Goal: Task Accomplishment & Management: Complete application form

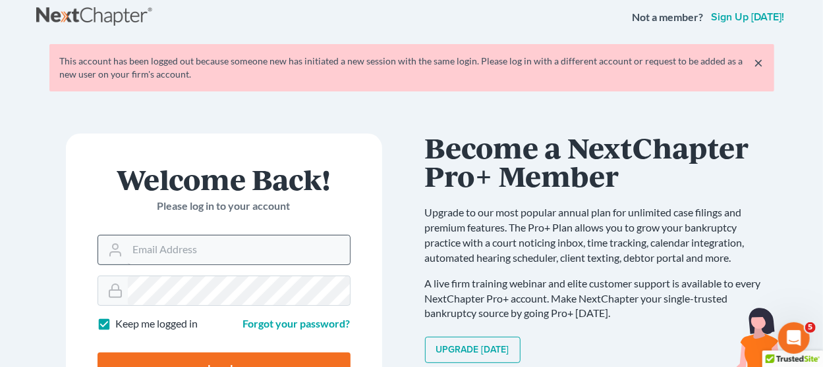
scroll to position [146, 0]
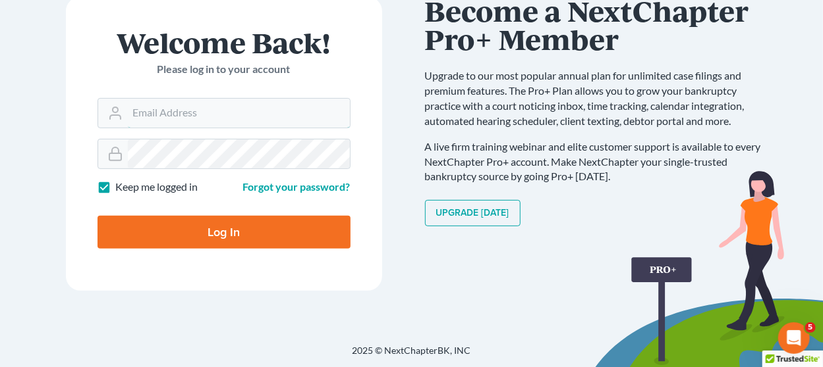
type input "[EMAIL_ADDRESS][DOMAIN_NAME]"
click at [198, 220] on input "Log In" at bounding box center [223, 232] width 253 height 33
type input "Thinking..."
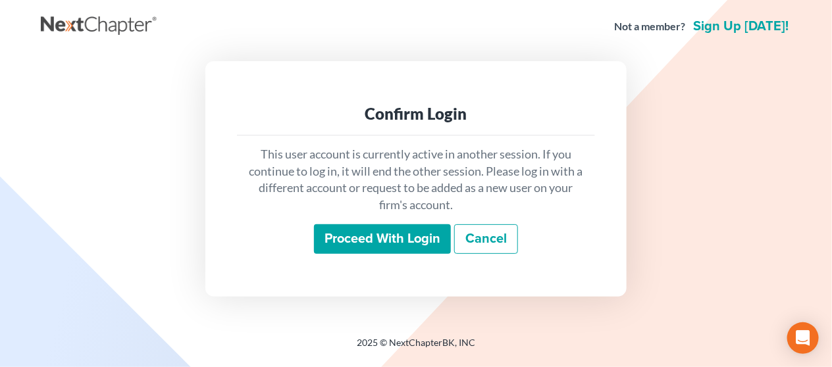
click at [357, 238] on input "Proceed with login" at bounding box center [382, 240] width 137 height 30
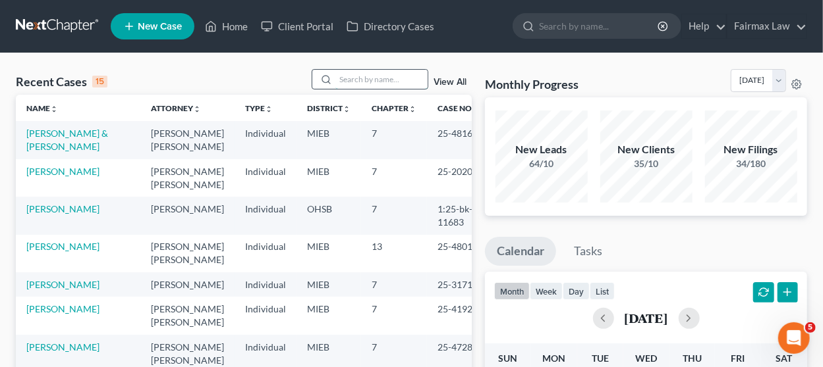
click at [361, 77] on input "search" at bounding box center [381, 79] width 92 height 19
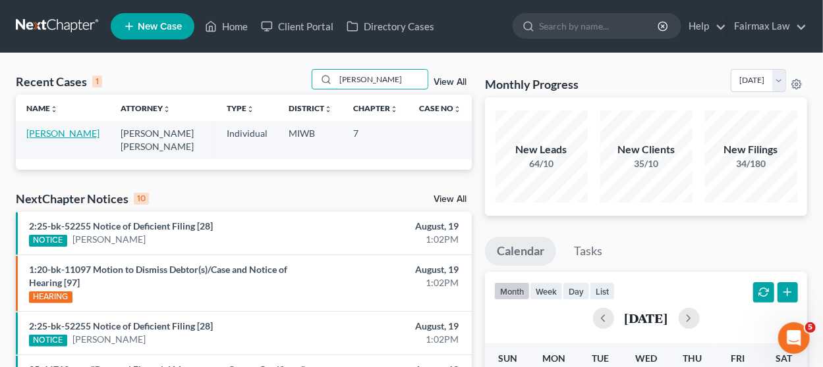
type input "[PERSON_NAME]"
click at [57, 132] on link "[PERSON_NAME]" at bounding box center [62, 133] width 73 height 11
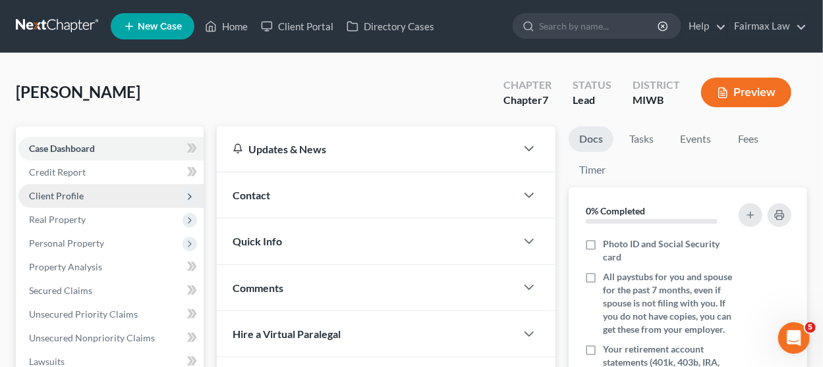
click at [109, 190] on span "Client Profile" at bounding box center [110, 196] width 185 height 24
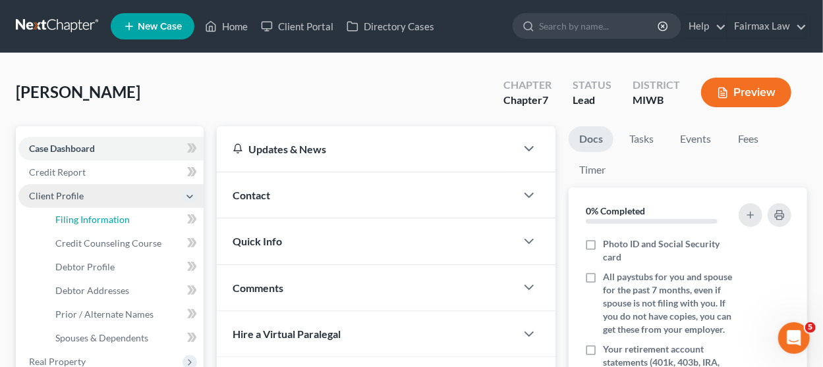
drag, startPoint x: 104, startPoint y: 225, endPoint x: 122, endPoint y: 201, distance: 29.6
click at [103, 224] on link "Filing Information" at bounding box center [124, 220] width 159 height 24
select select "1"
select select "0"
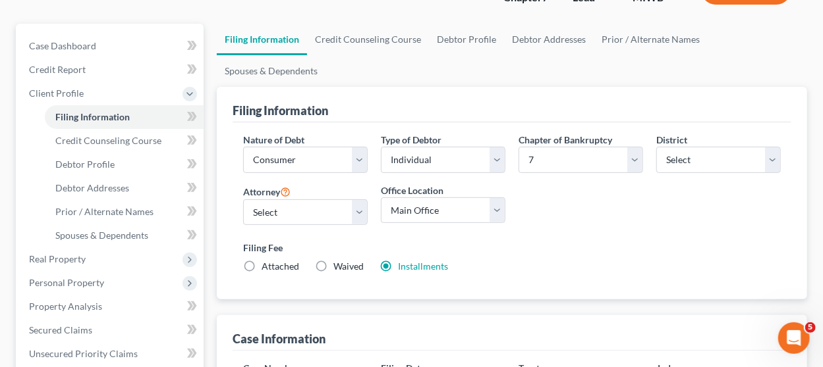
scroll to position [132, 0]
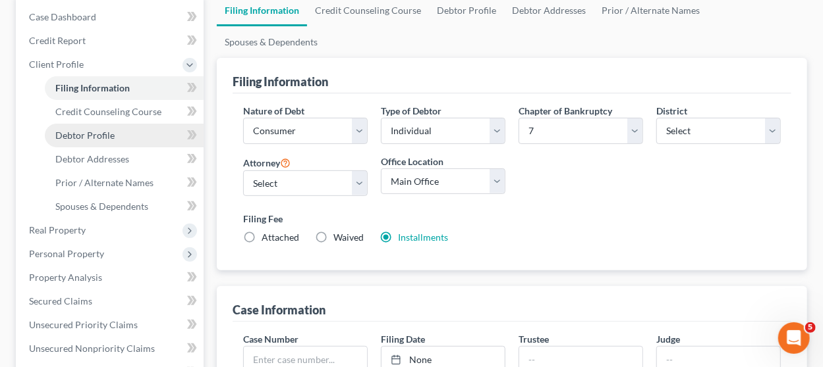
click at [87, 134] on span "Debtor Profile" at bounding box center [84, 135] width 59 height 11
select select "0"
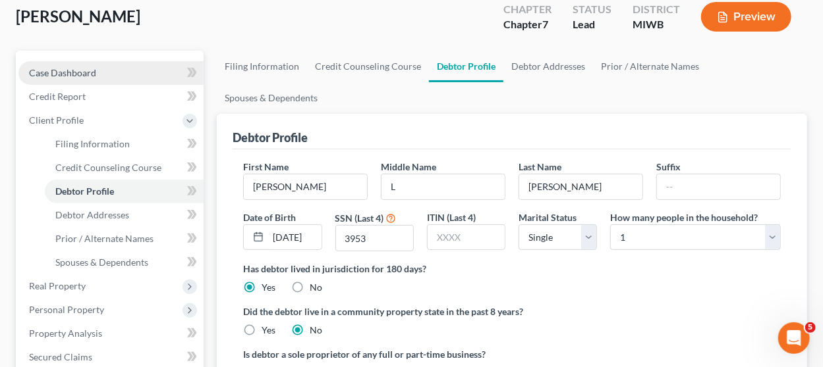
radio input "true"
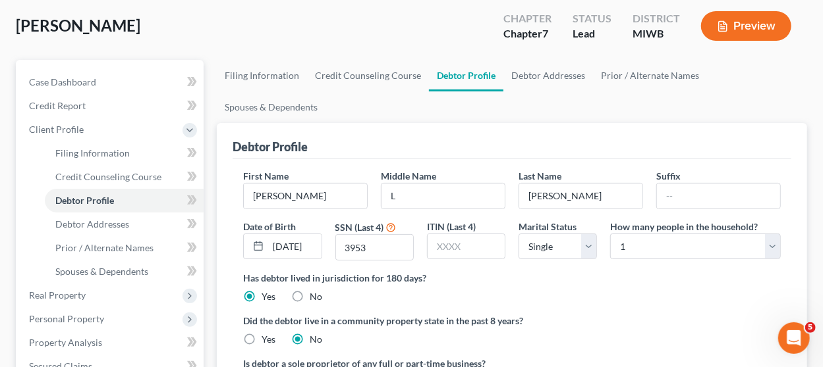
scroll to position [132, 0]
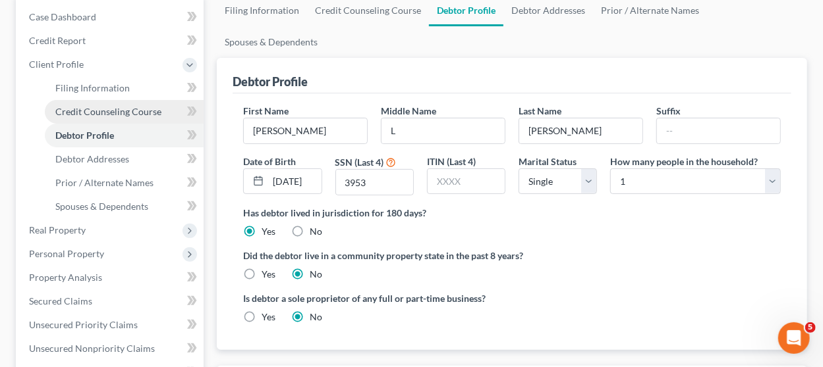
click at [136, 117] on link "Credit Counseling Course" at bounding box center [124, 112] width 159 height 24
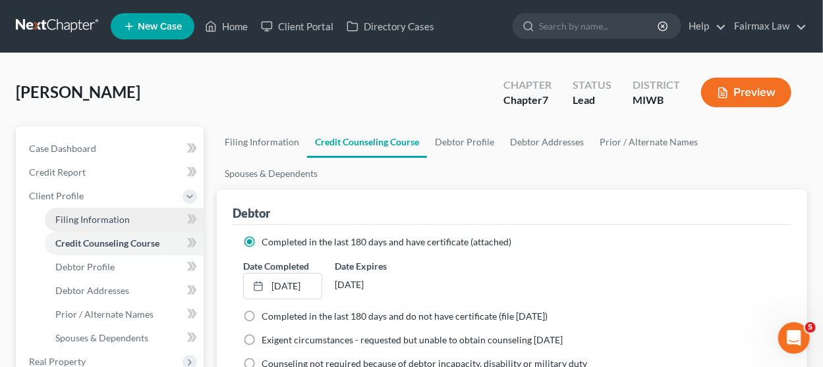
click at [103, 211] on link "Filing Information" at bounding box center [124, 220] width 159 height 24
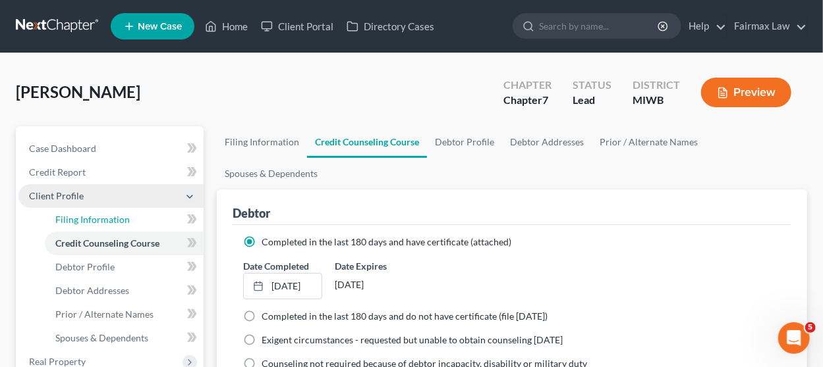
select select "1"
select select "0"
select select "41"
select select "2"
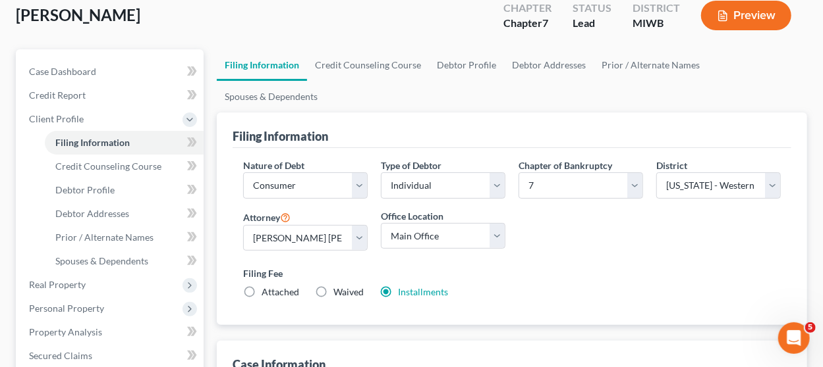
scroll to position [132, 0]
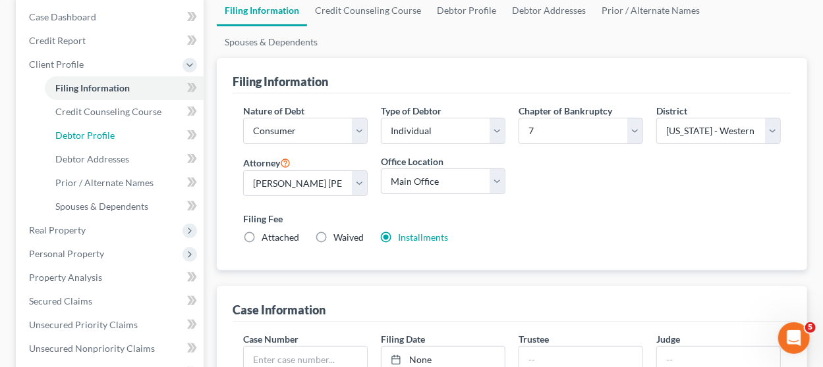
drag, startPoint x: 117, startPoint y: 139, endPoint x: 187, endPoint y: 138, distance: 69.8
click at [117, 139] on link "Debtor Profile" at bounding box center [124, 136] width 159 height 24
select select "0"
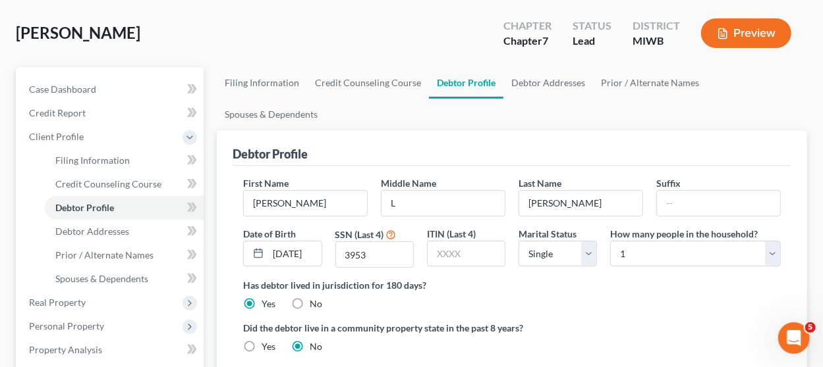
scroll to position [132, 0]
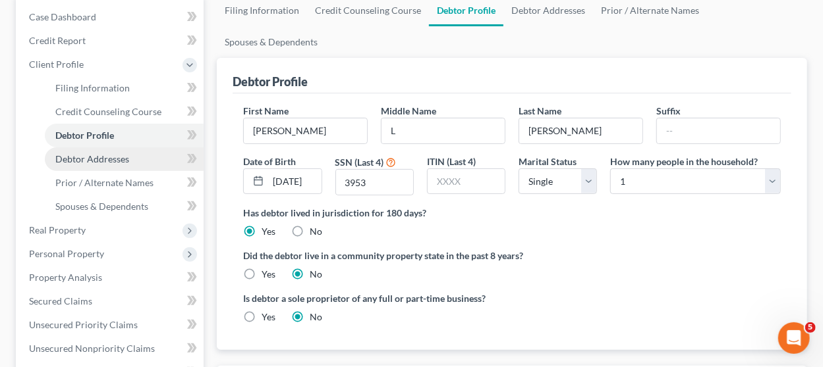
click at [146, 155] on link "Debtor Addresses" at bounding box center [124, 160] width 159 height 24
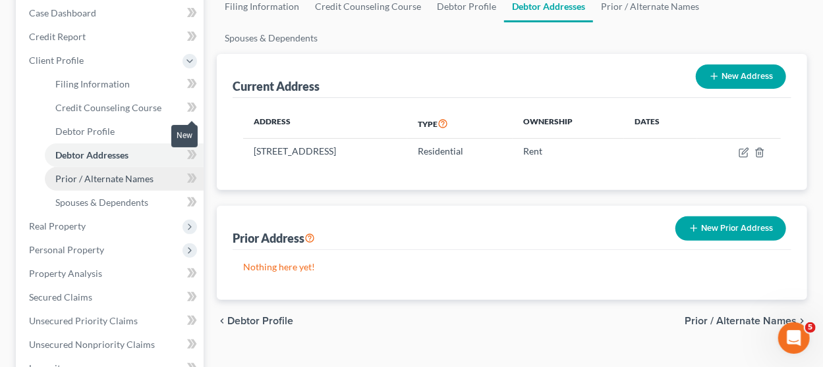
scroll to position [198, 0]
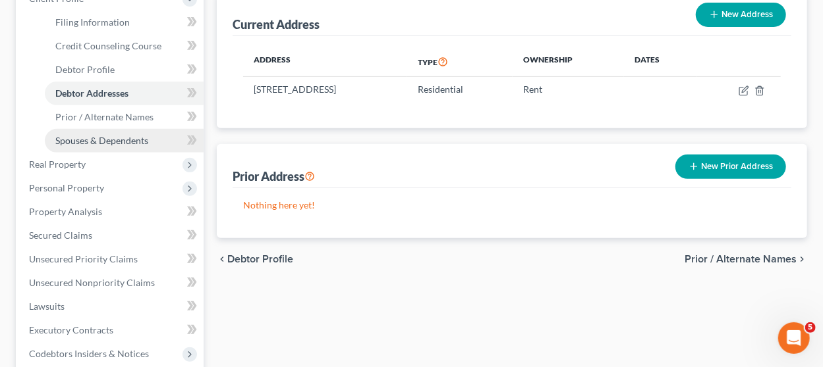
click at [105, 135] on span "Spouses & Dependents" at bounding box center [101, 140] width 93 height 11
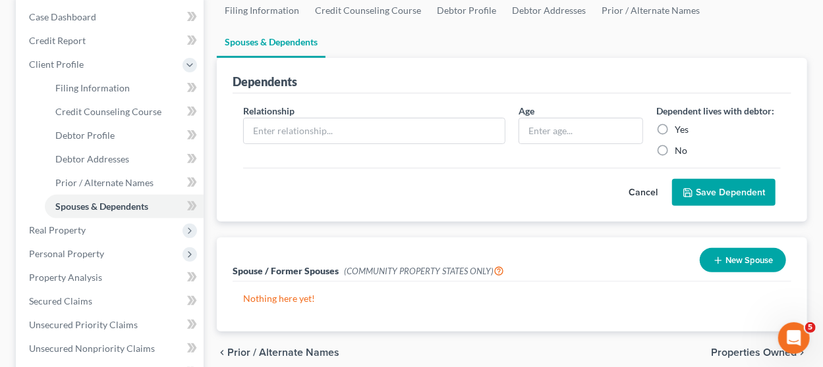
scroll to position [198, 0]
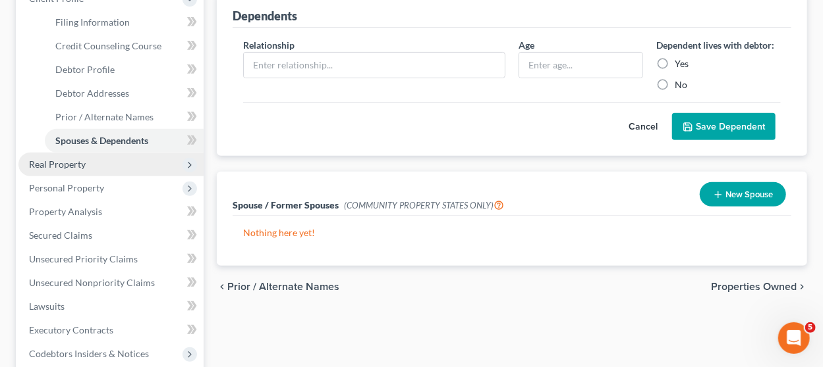
click at [83, 166] on span "Real Property" at bounding box center [57, 164] width 57 height 11
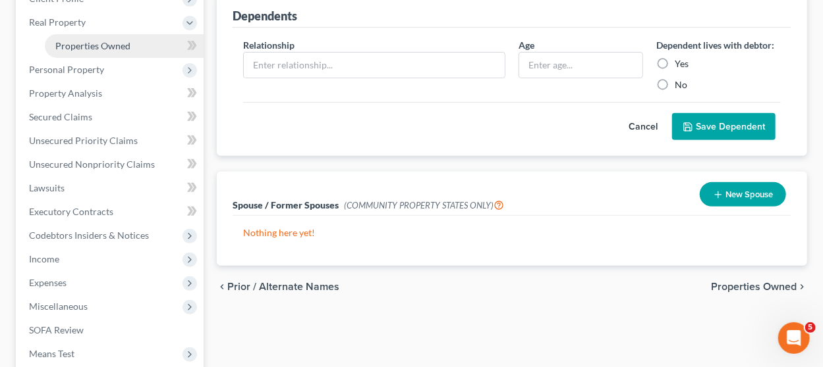
click at [97, 40] on span "Properties Owned" at bounding box center [92, 45] width 75 height 11
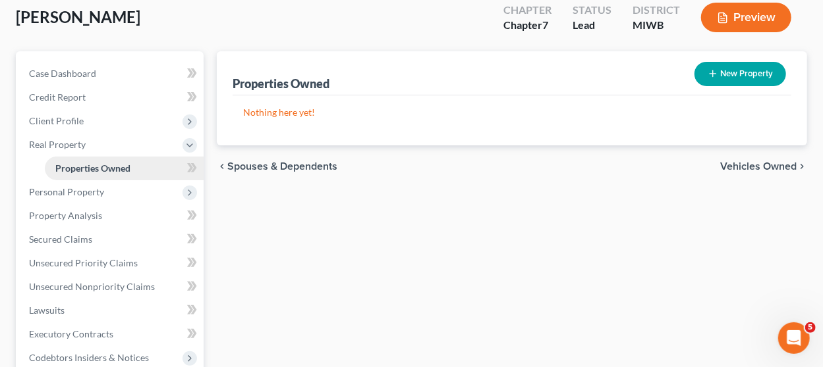
scroll to position [132, 0]
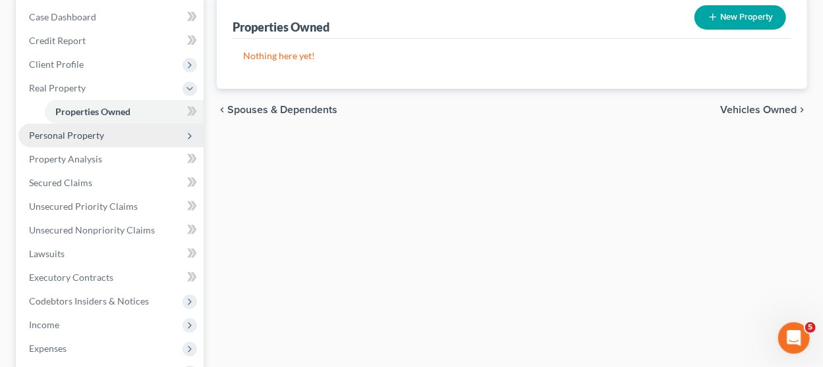
click at [102, 142] on span "Personal Property" at bounding box center [110, 136] width 185 height 24
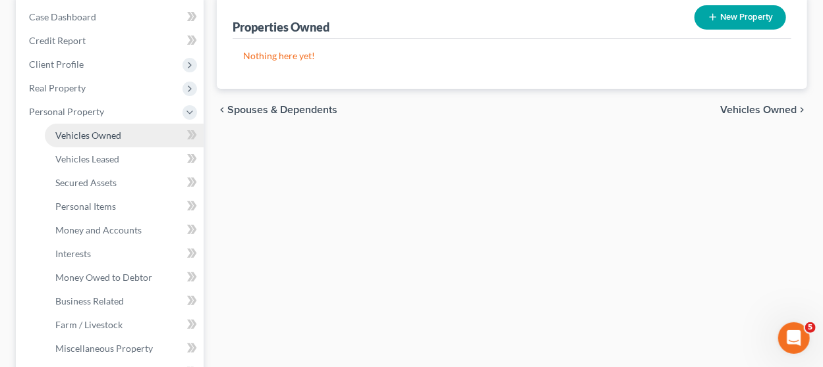
click at [102, 142] on link "Vehicles Owned" at bounding box center [124, 136] width 159 height 24
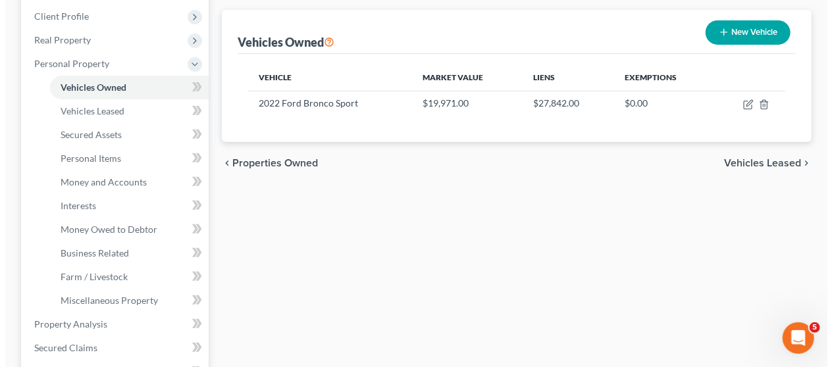
scroll to position [198, 0]
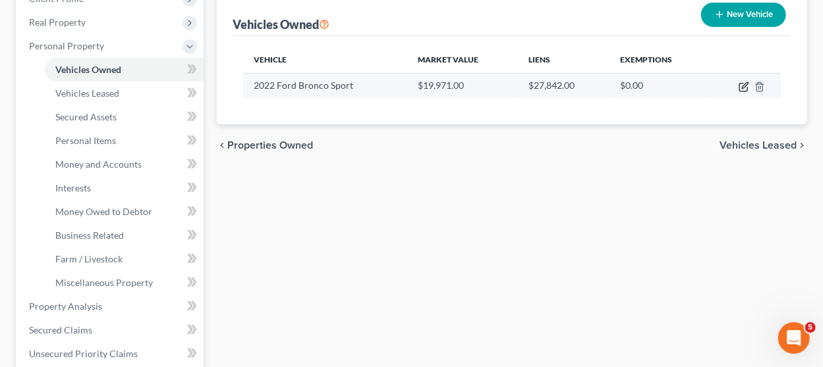
click at [742, 89] on icon "button" at bounding box center [743, 87] width 11 height 11
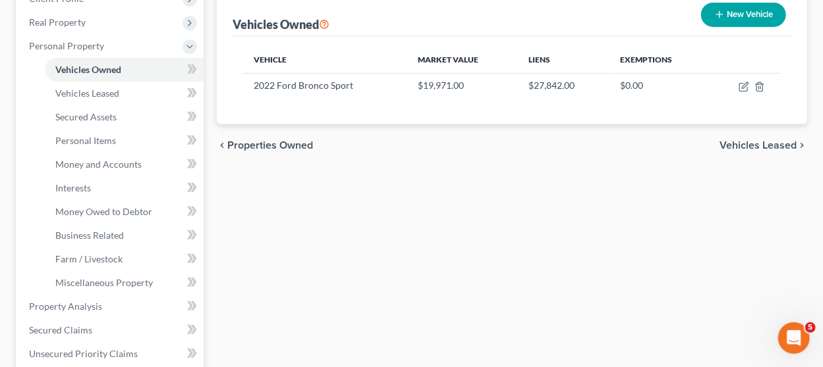
select select "0"
select select "4"
select select "3"
select select "0"
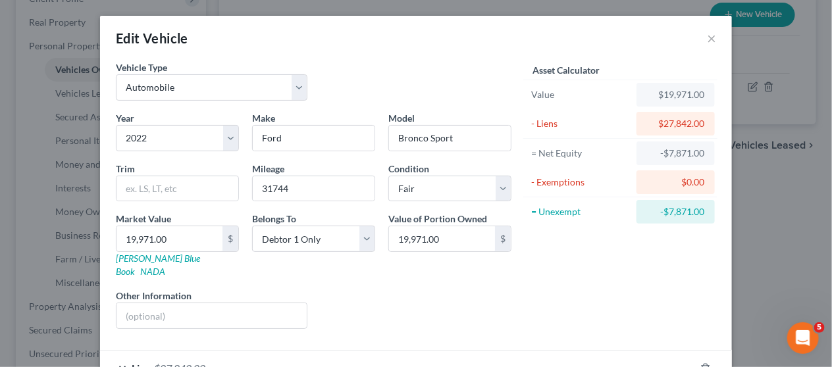
scroll to position [74, 0]
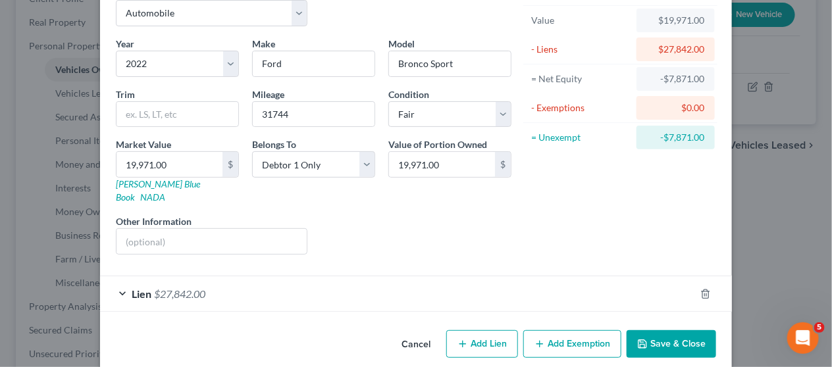
click at [580, 335] on button "Add Exemption" at bounding box center [573, 345] width 98 height 28
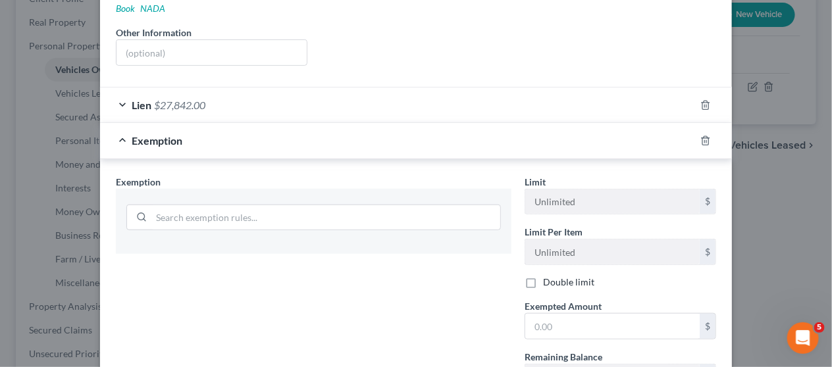
scroll to position [272, 0]
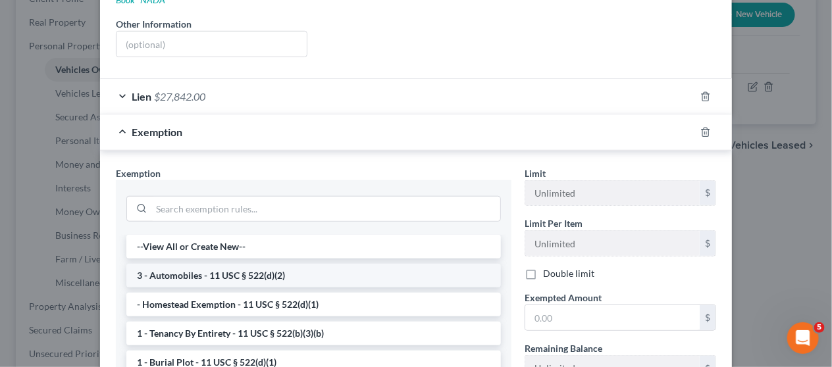
click at [294, 264] on li "3 - Automobiles - 11 USC § 522(d)(2)" at bounding box center [313, 276] width 375 height 24
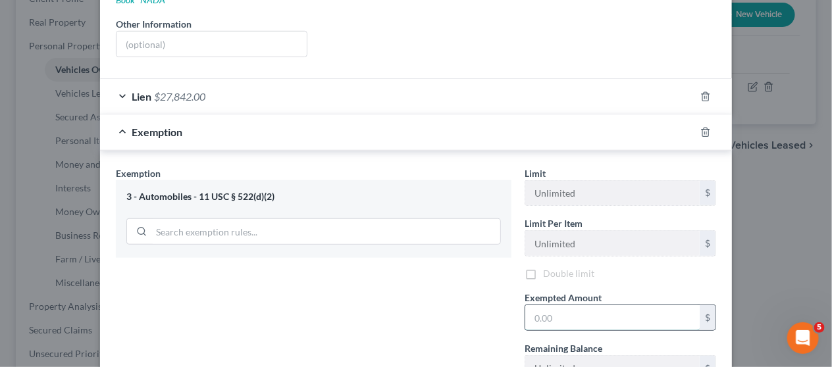
click at [621, 306] on input "text" at bounding box center [613, 318] width 175 height 25
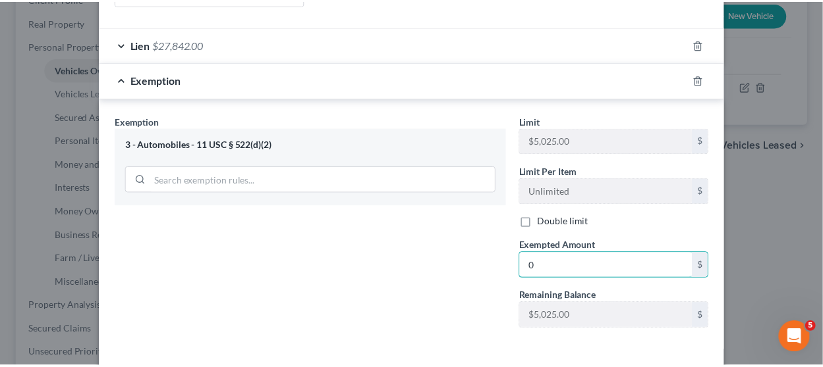
scroll to position [362, 0]
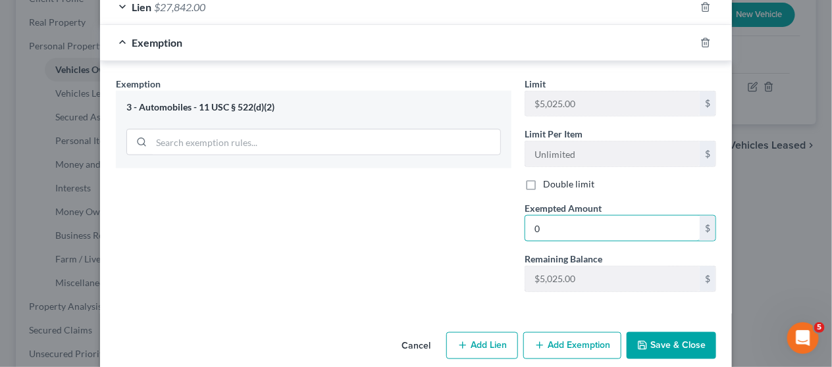
type input "0"
click at [664, 333] on button "Save & Close" at bounding box center [672, 347] width 90 height 28
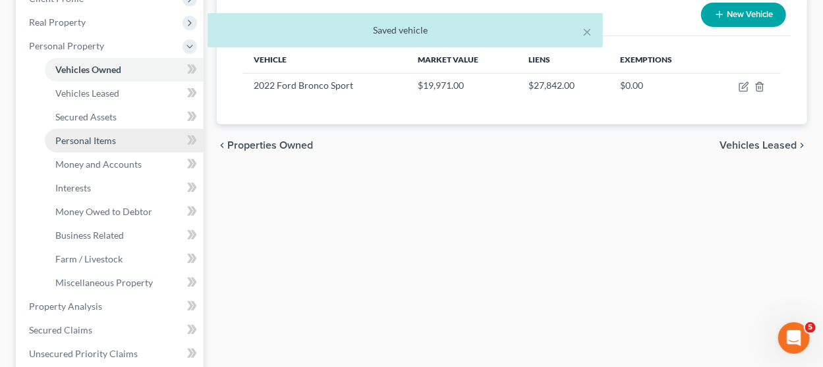
click at [125, 140] on link "Personal Items" at bounding box center [124, 141] width 159 height 24
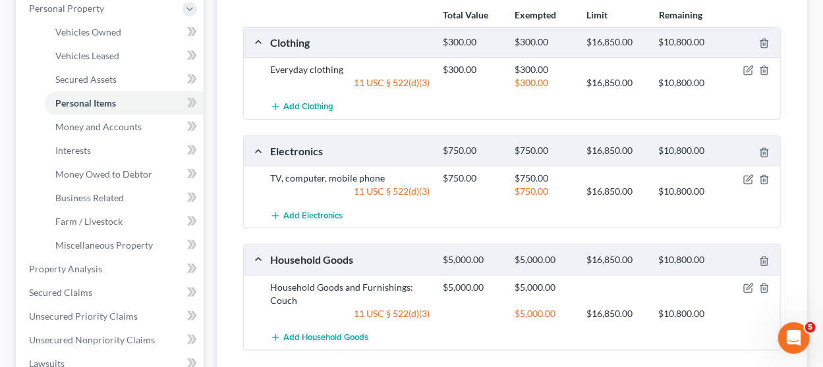
scroll to position [263, 0]
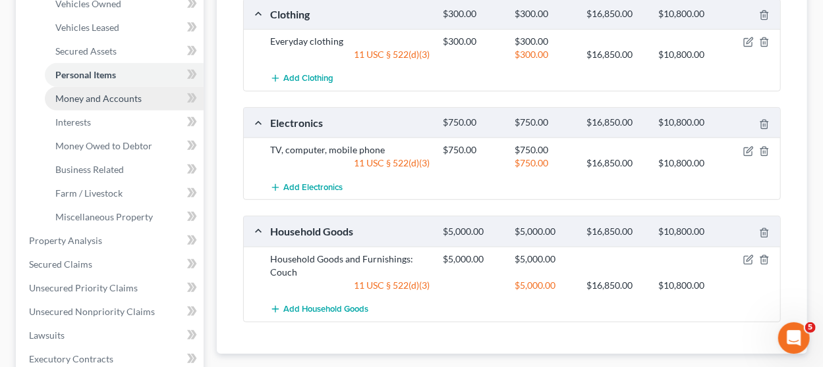
click at [142, 103] on link "Money and Accounts" at bounding box center [124, 99] width 159 height 24
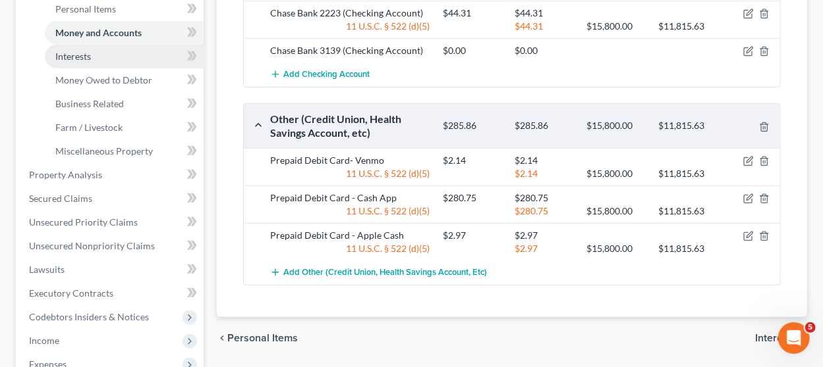
click at [101, 61] on link "Interests" at bounding box center [124, 57] width 159 height 24
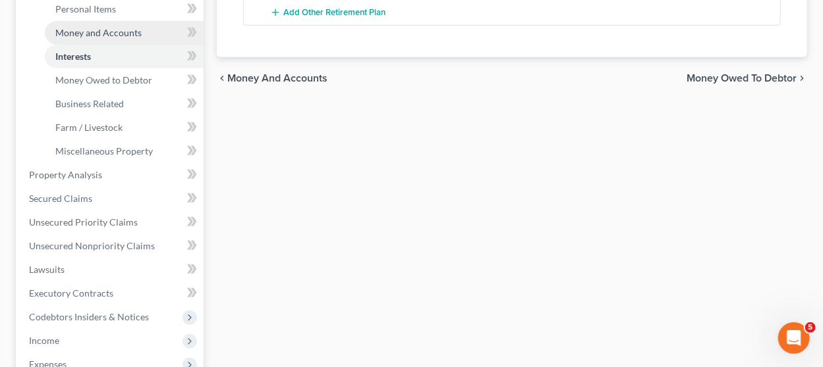
click at [125, 34] on span "Money and Accounts" at bounding box center [98, 32] width 86 height 11
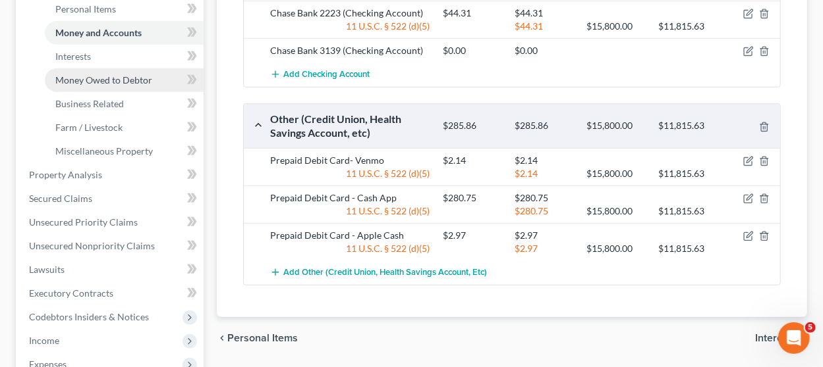
drag, startPoint x: 117, startPoint y: 76, endPoint x: 126, endPoint y: 72, distance: 9.8
click at [117, 76] on span "Money Owed to Debtor" at bounding box center [103, 79] width 97 height 11
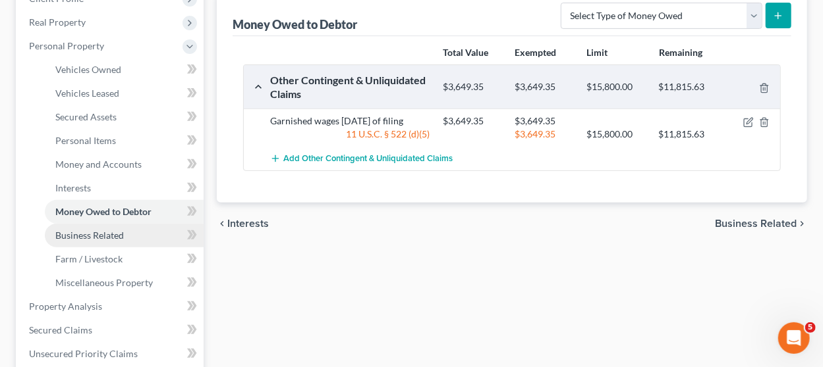
click at [136, 237] on link "Business Related" at bounding box center [124, 236] width 159 height 24
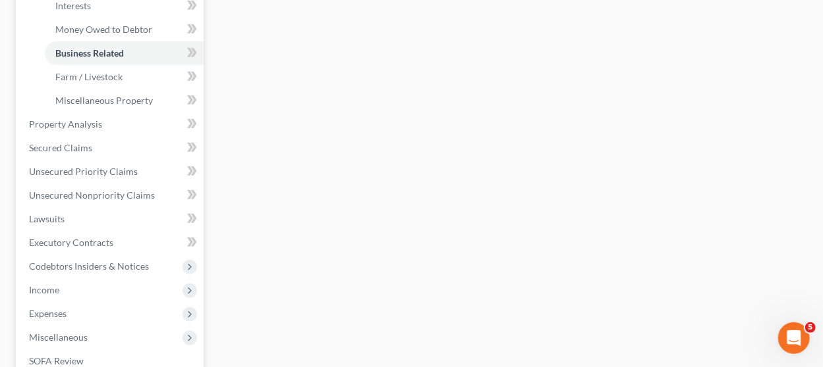
scroll to position [395, 0]
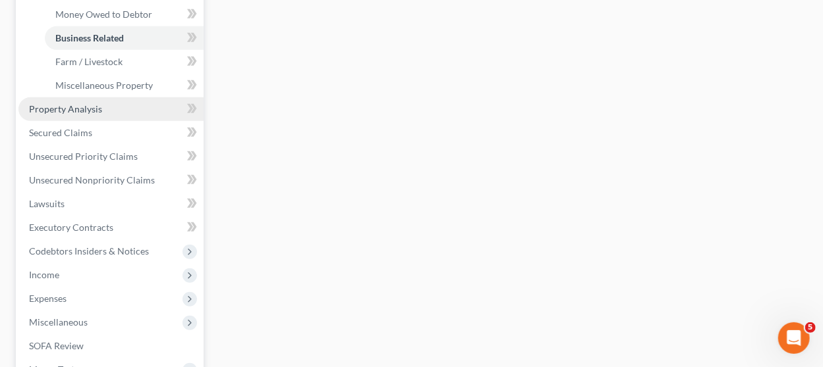
click at [96, 109] on span "Property Analysis" at bounding box center [65, 108] width 73 height 11
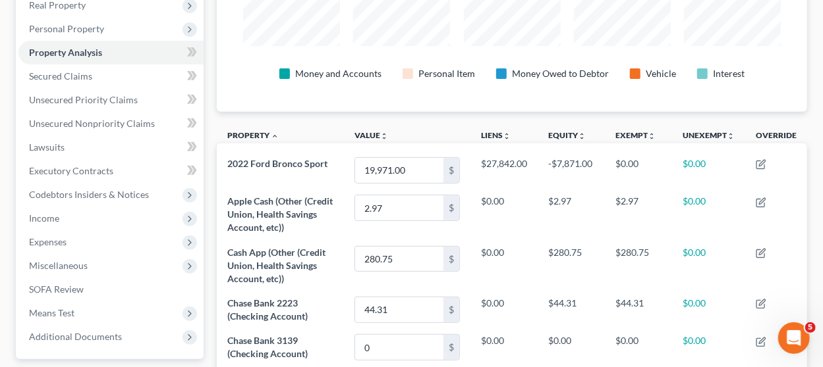
scroll to position [118, 0]
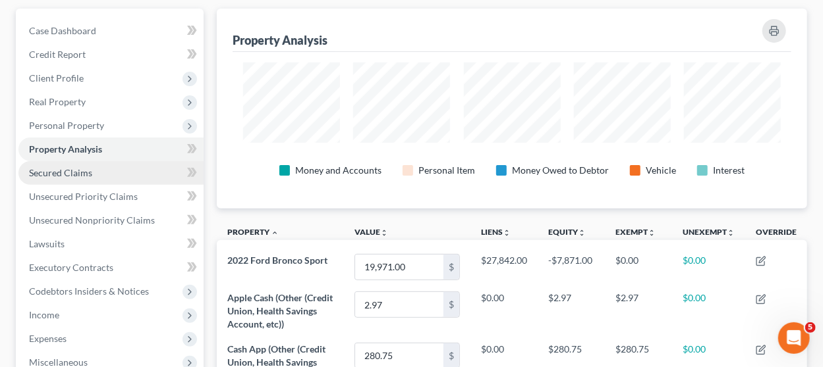
click at [94, 174] on link "Secured Claims" at bounding box center [110, 173] width 185 height 24
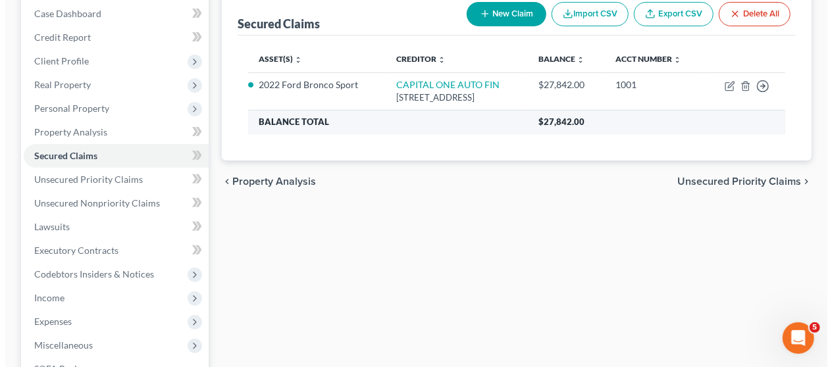
scroll to position [132, 0]
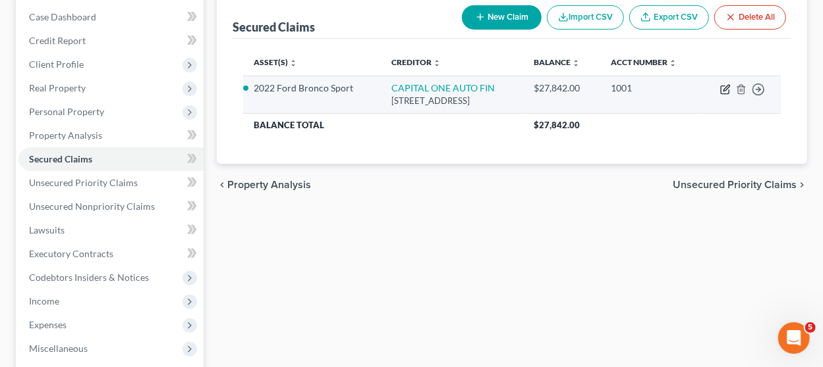
click at [728, 90] on icon "button" at bounding box center [725, 89] width 11 height 11
select select "45"
select select "4"
select select "2"
select select "0"
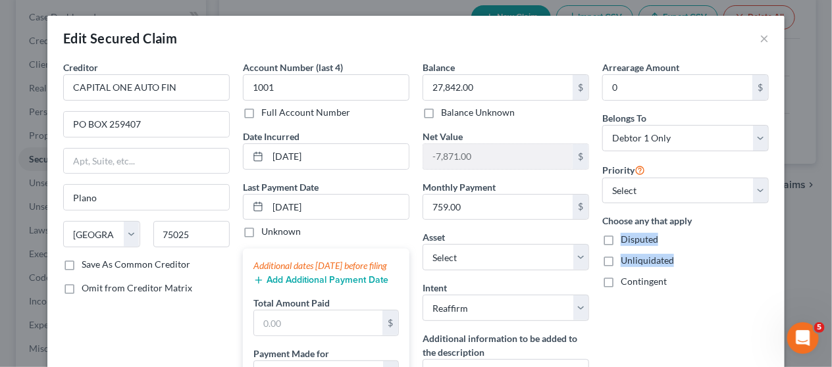
drag, startPoint x: 608, startPoint y: 258, endPoint x: 696, endPoint y: 223, distance: 95.1
click at [692, 225] on div "Choose any that apply Disputed Unliquidated Contingent" at bounding box center [686, 251] width 167 height 74
click at [707, 229] on div "Choose any that apply Disputed Unliquidated Contingent" at bounding box center [686, 251] width 167 height 74
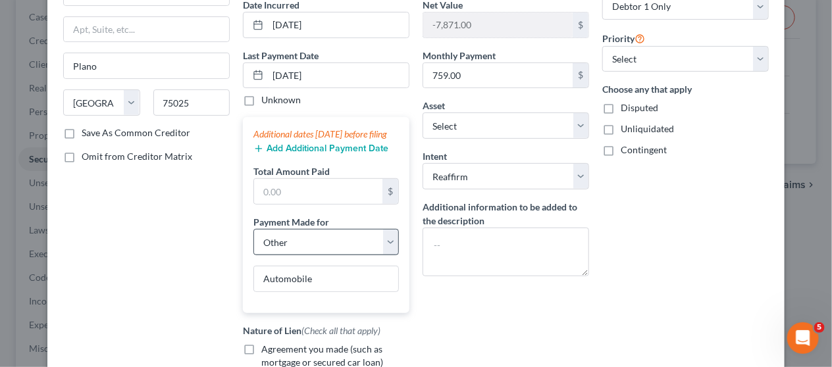
scroll to position [310, 0]
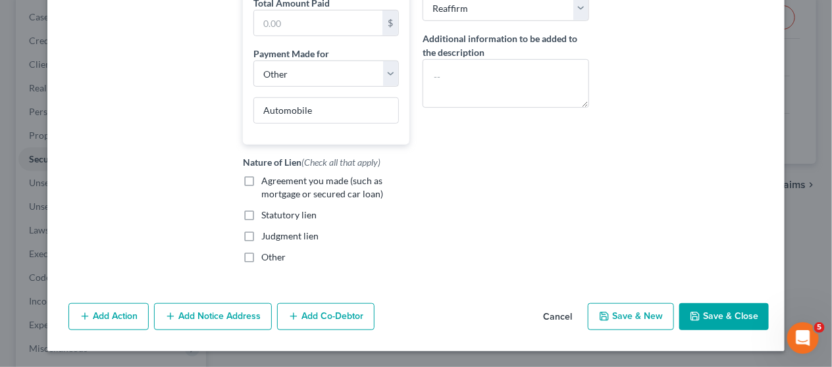
click at [261, 183] on label "Agreement you made (such as mortgage or secured car loan)" at bounding box center [335, 188] width 148 height 26
click at [267, 183] on input "Agreement you made (such as mortgage or secured car loan)" at bounding box center [271, 179] width 9 height 9
checkbox input "true"
click at [705, 313] on button "Save & Close" at bounding box center [725, 318] width 90 height 28
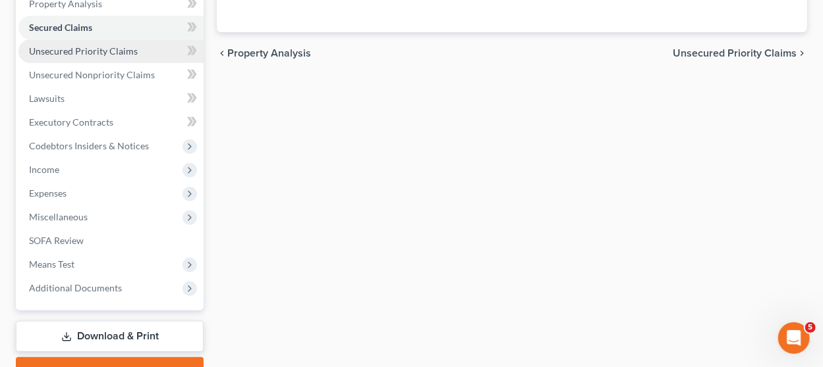
click at [140, 52] on link "Unsecured Priority Claims" at bounding box center [110, 52] width 185 height 24
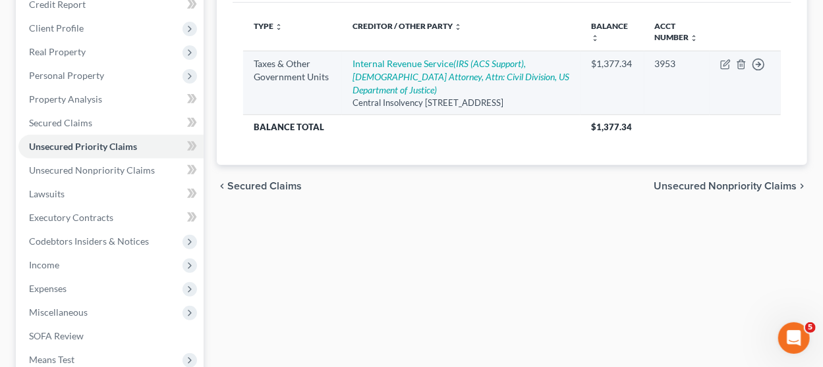
scroll to position [198, 0]
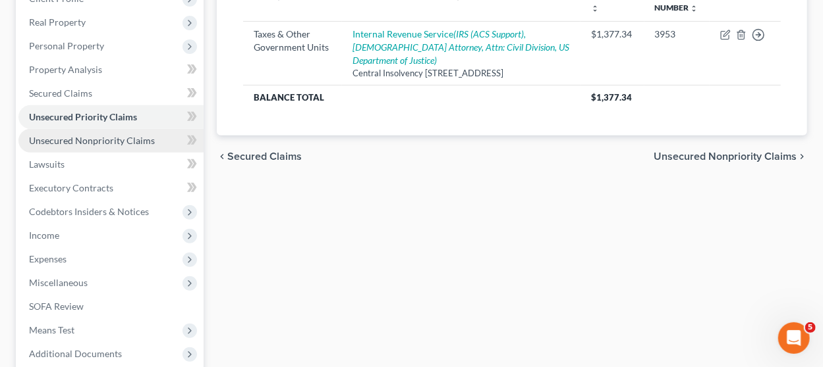
click at [117, 142] on span "Unsecured Nonpriority Claims" at bounding box center [92, 140] width 126 height 11
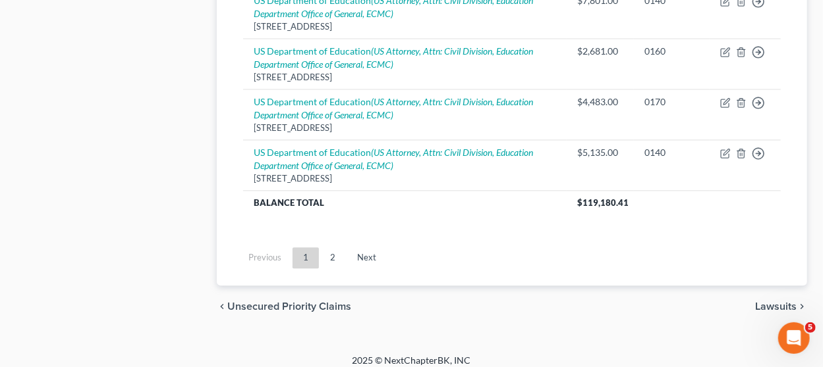
scroll to position [1327, 0]
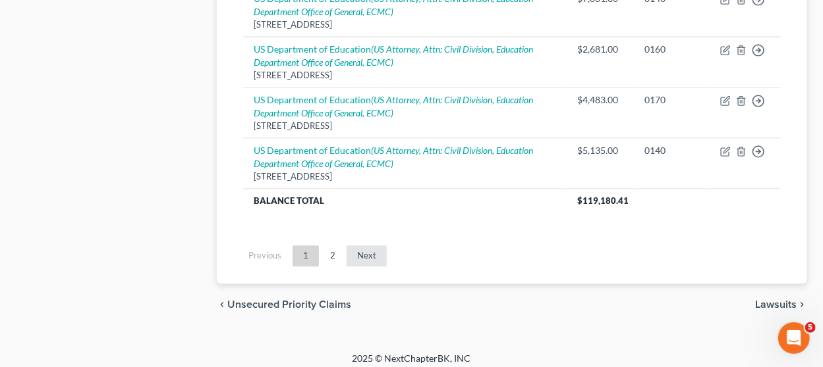
click at [360, 246] on link "Next" at bounding box center [366, 256] width 40 height 21
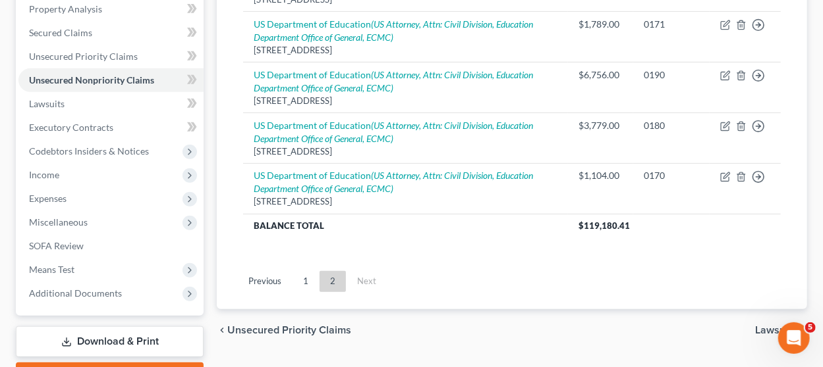
scroll to position [132, 0]
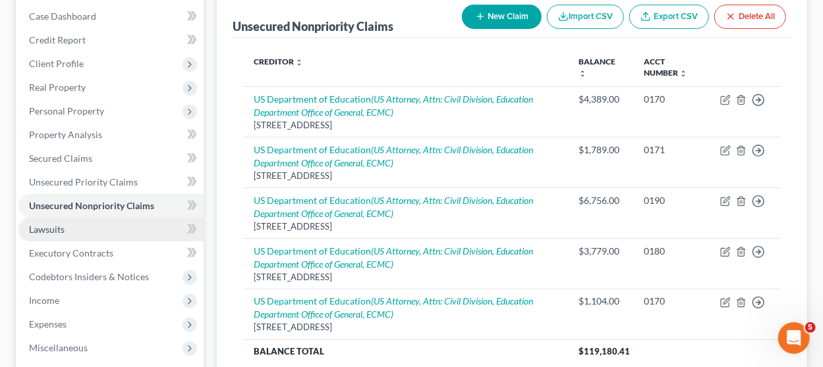
click at [101, 232] on link "Lawsuits" at bounding box center [110, 230] width 185 height 24
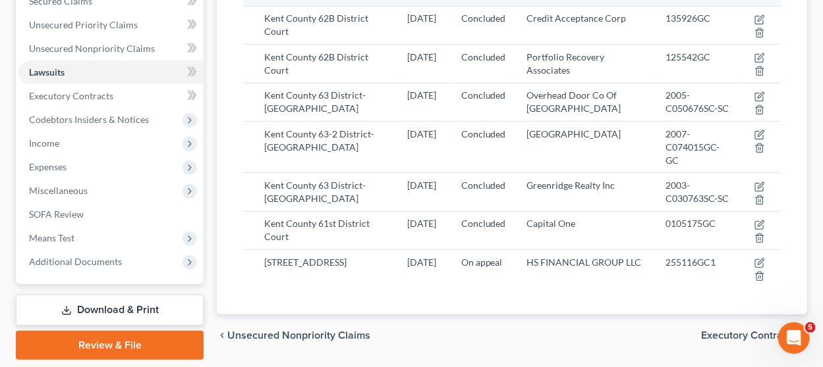
scroll to position [263, 0]
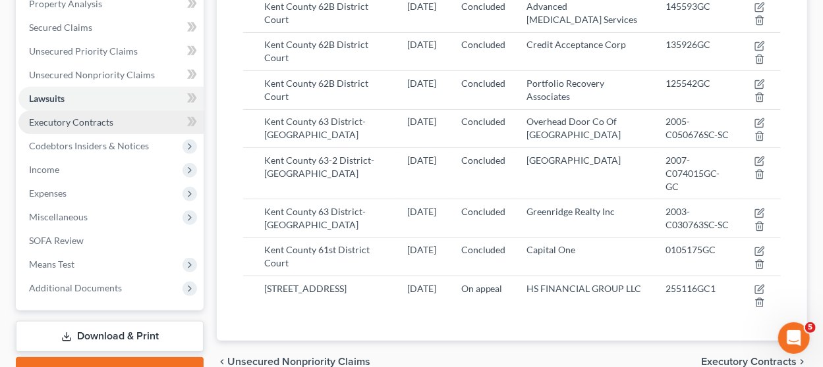
click at [78, 120] on span "Executory Contracts" at bounding box center [71, 122] width 84 height 11
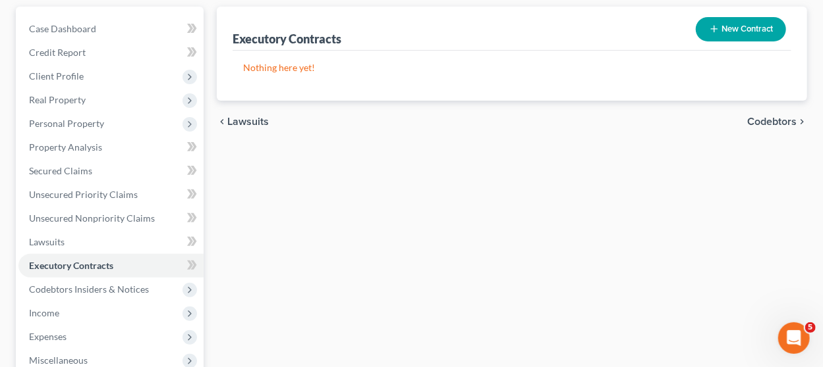
scroll to position [198, 0]
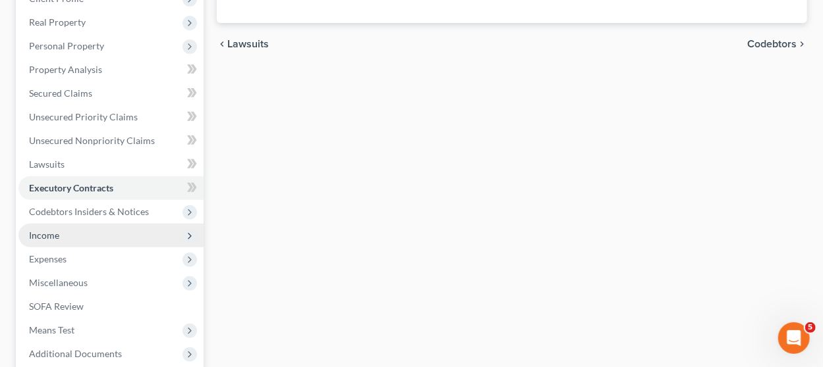
click at [106, 236] on span "Income" at bounding box center [110, 236] width 185 height 24
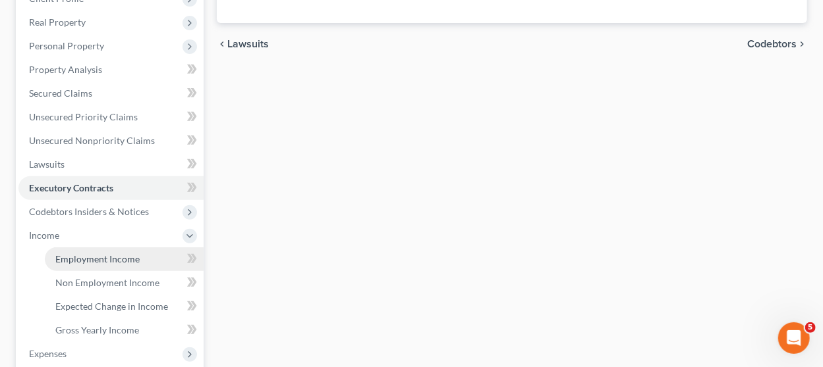
click at [102, 254] on span "Employment Income" at bounding box center [97, 259] width 84 height 11
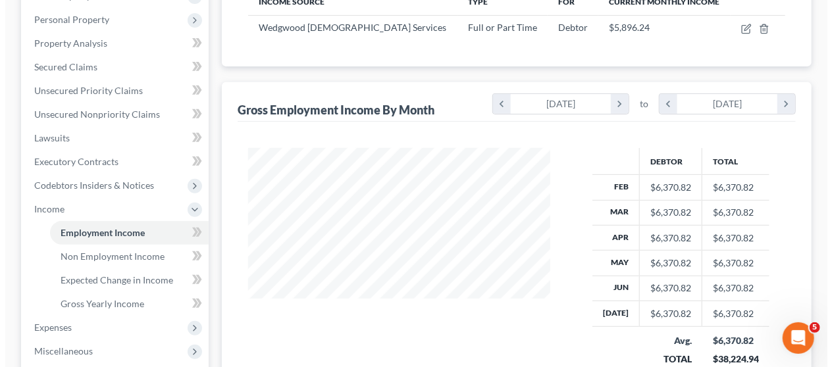
scroll to position [198, 0]
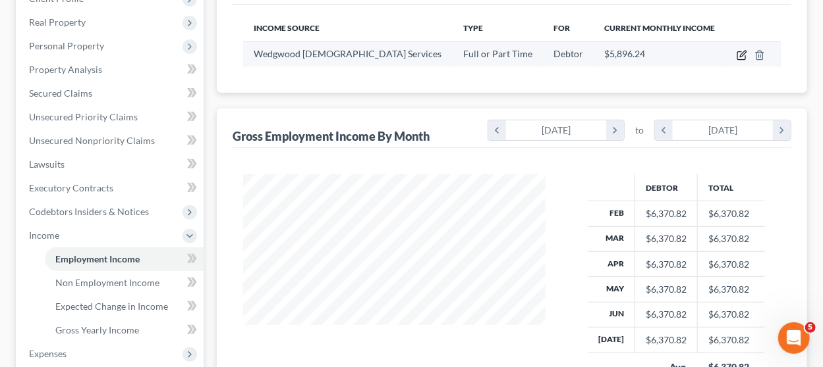
click at [743, 55] on icon "button" at bounding box center [743, 54] width 6 height 6
select select "0"
select select "23"
select select "2"
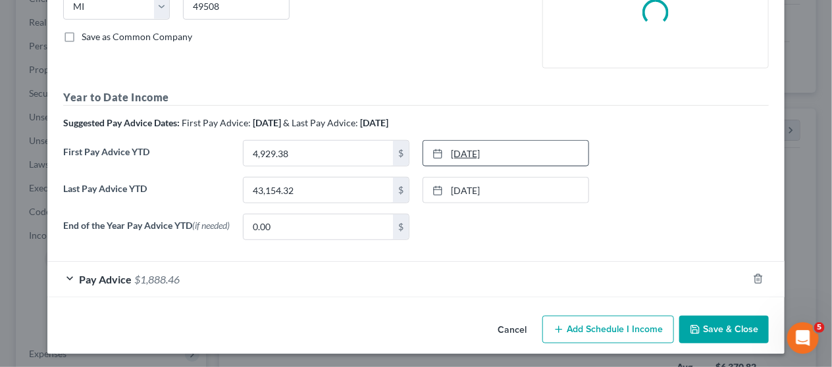
scroll to position [281, 0]
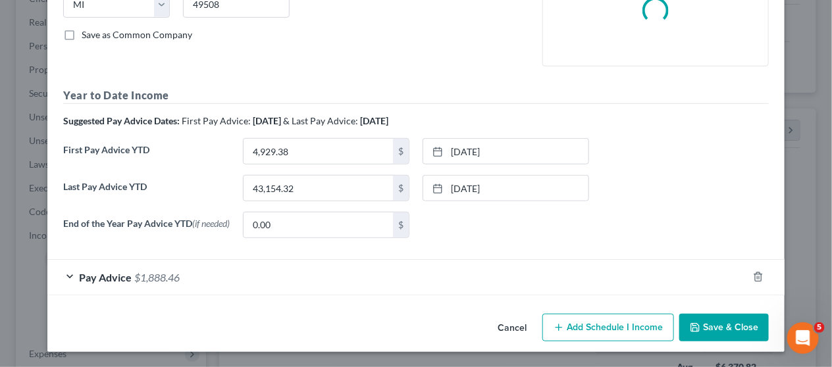
click at [353, 277] on div "Pay Advice $1,888.46" at bounding box center [397, 277] width 701 height 35
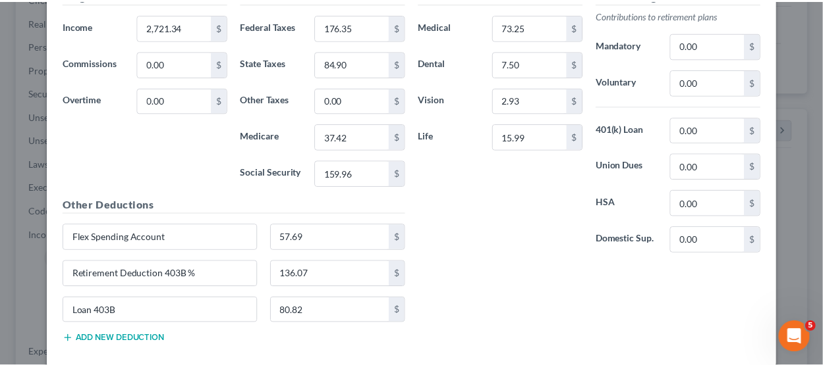
scroll to position [745, 0]
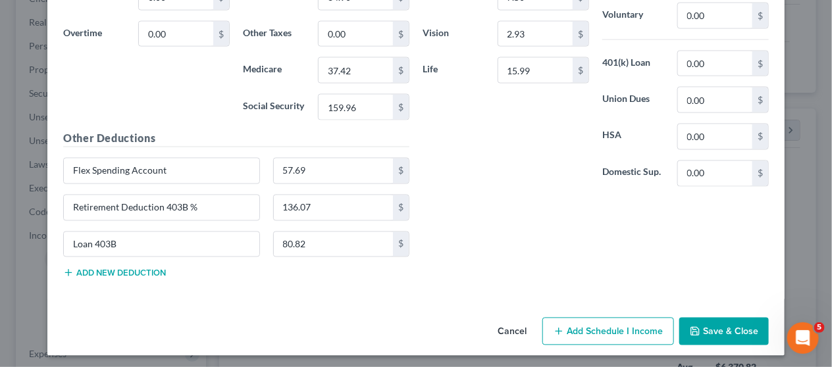
click at [696, 329] on icon "button" at bounding box center [695, 332] width 11 height 11
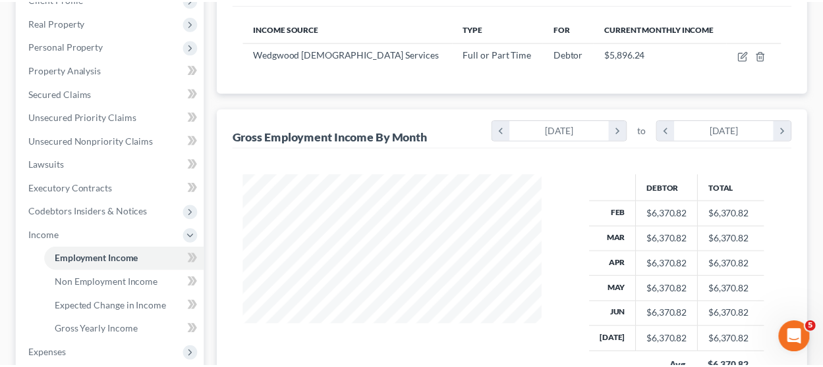
scroll to position [658316, 658221]
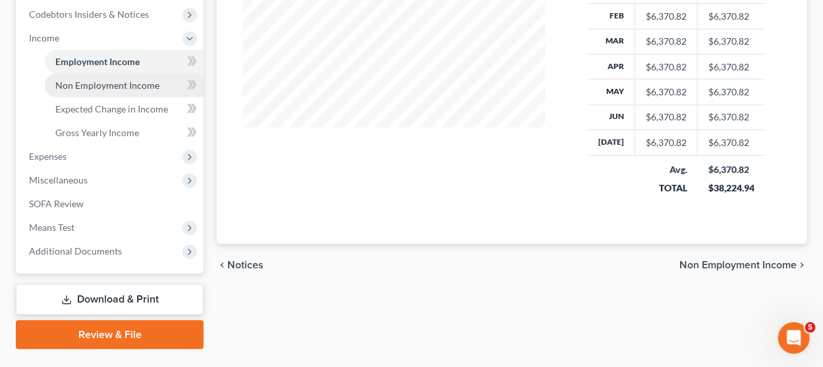
click at [135, 91] on link "Non Employment Income" at bounding box center [124, 86] width 159 height 24
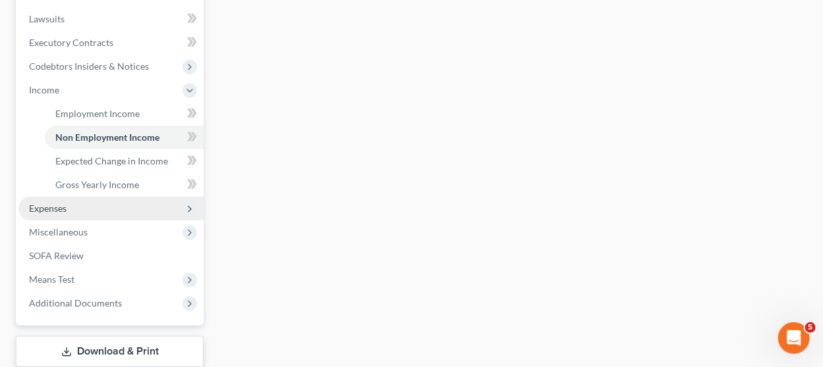
scroll to position [395, 0]
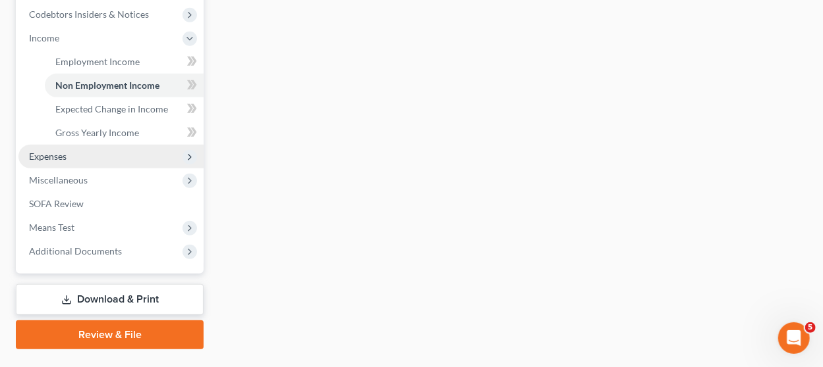
click at [87, 157] on span "Expenses" at bounding box center [110, 157] width 185 height 24
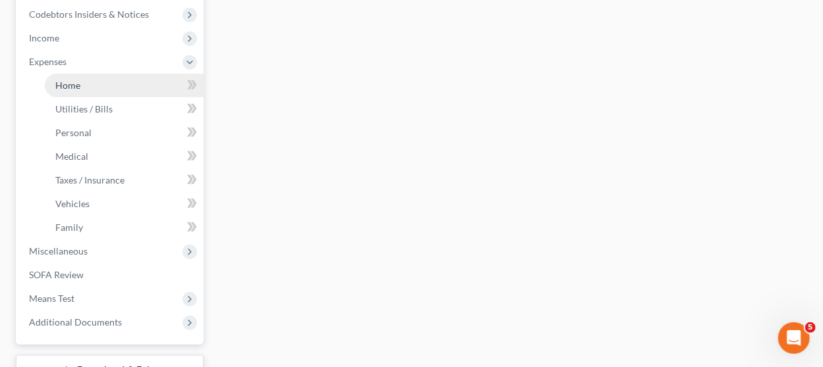
click at [96, 92] on link "Home" at bounding box center [124, 86] width 159 height 24
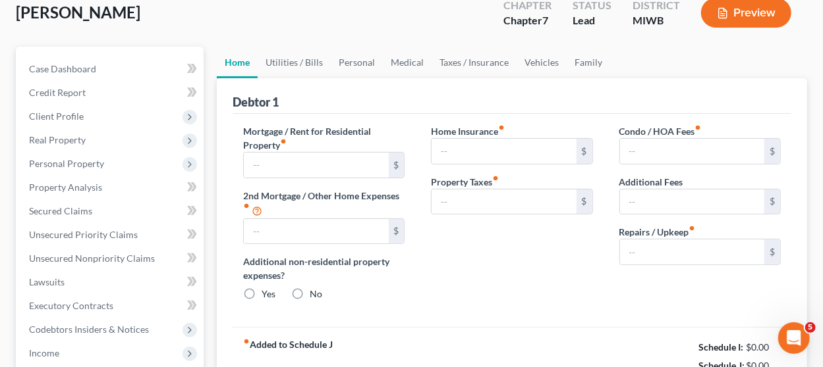
type input "1,300.00"
type input "0.00"
radio input "true"
type input "0.00"
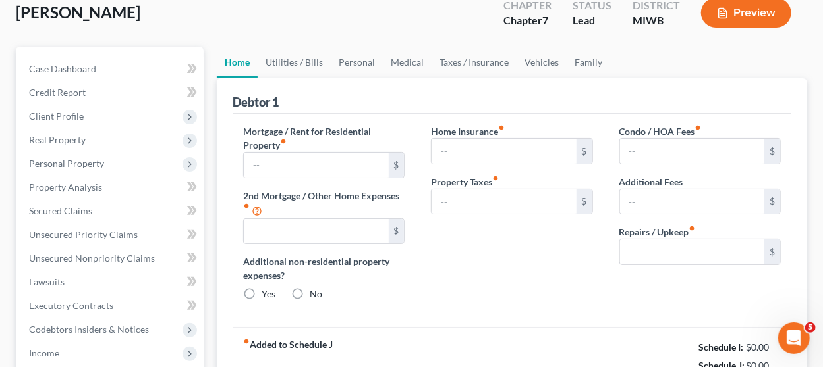
type input "0.00"
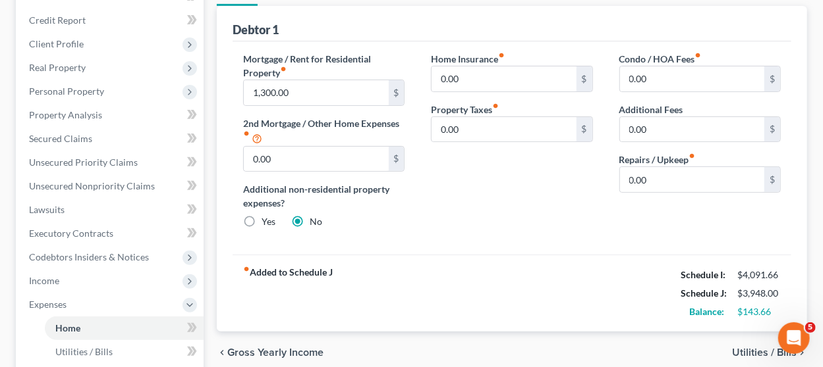
scroll to position [132, 0]
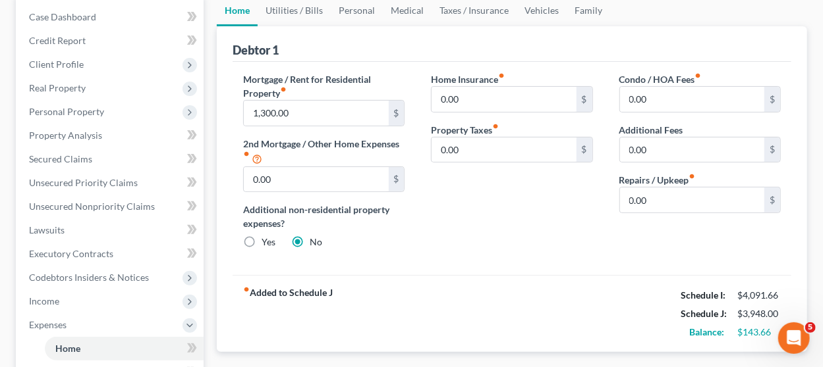
drag, startPoint x: 622, startPoint y: 172, endPoint x: 634, endPoint y: 184, distance: 16.8
click at [622, 173] on label "Repairs / Upkeep fiber_manual_record" at bounding box center [657, 180] width 76 height 14
click at [653, 195] on input "0.00" at bounding box center [692, 200] width 144 height 25
type input "50"
click at [304, 7] on link "Utilities / Bills" at bounding box center [293, 11] width 73 height 32
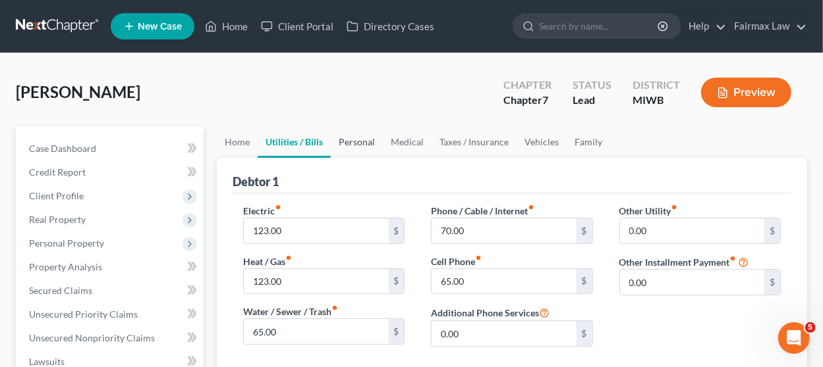
click at [348, 142] on link "Personal" at bounding box center [357, 142] width 52 height 32
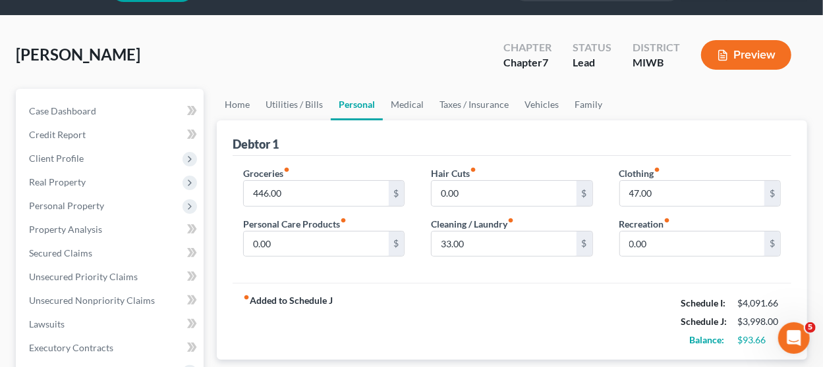
scroll to position [66, 0]
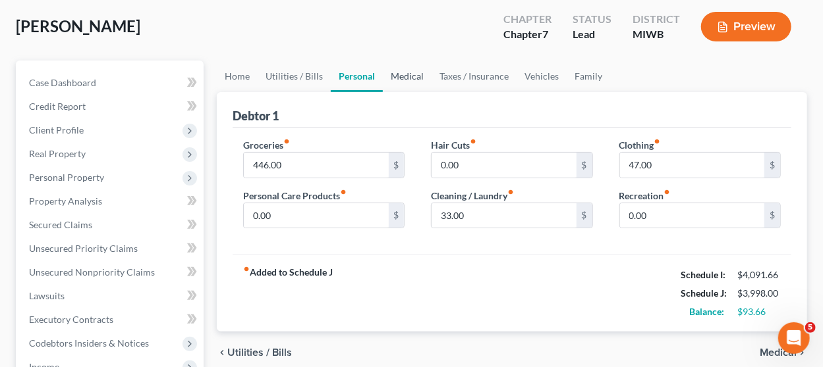
click at [402, 75] on link "Medical" at bounding box center [407, 77] width 49 height 32
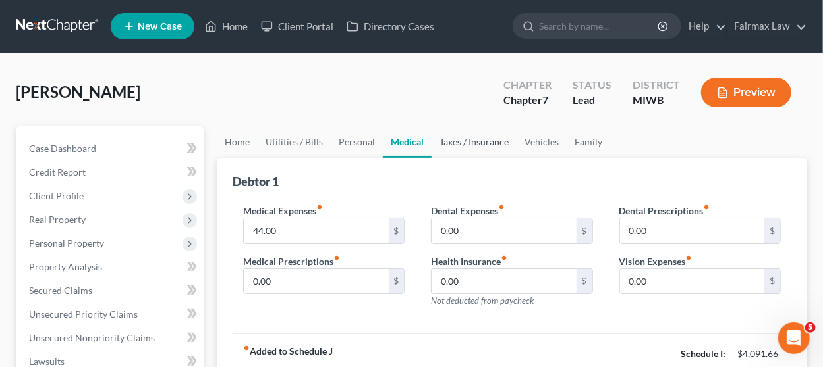
click at [467, 133] on link "Taxes / Insurance" at bounding box center [473, 142] width 85 height 32
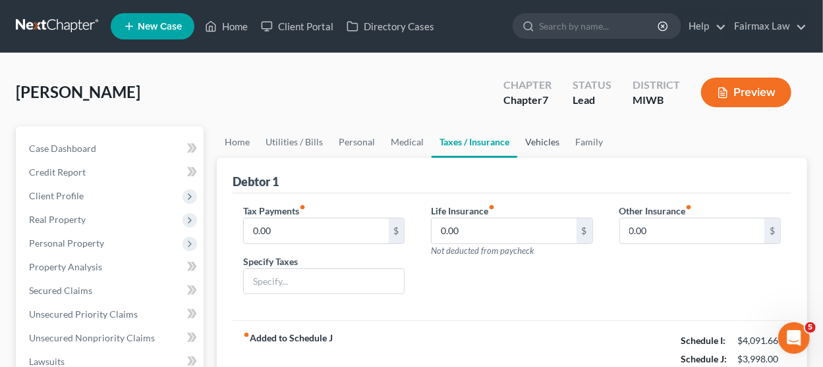
click at [550, 145] on link "Vehicles" at bounding box center [542, 142] width 50 height 32
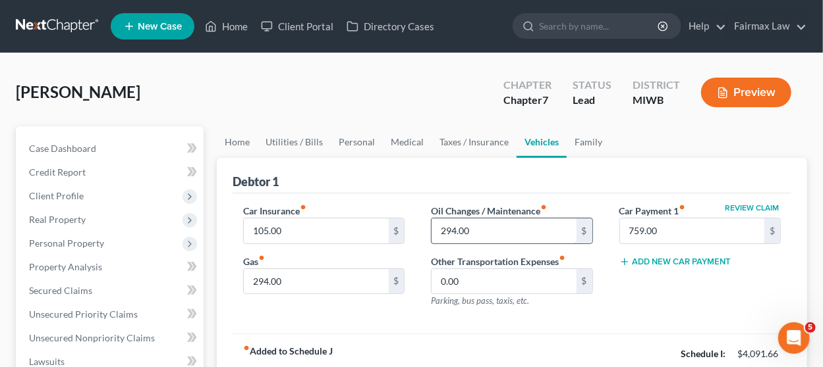
click at [472, 234] on input "294.00" at bounding box center [503, 231] width 144 height 25
type input "100"
click at [589, 134] on link "Family" at bounding box center [587, 142] width 43 height 32
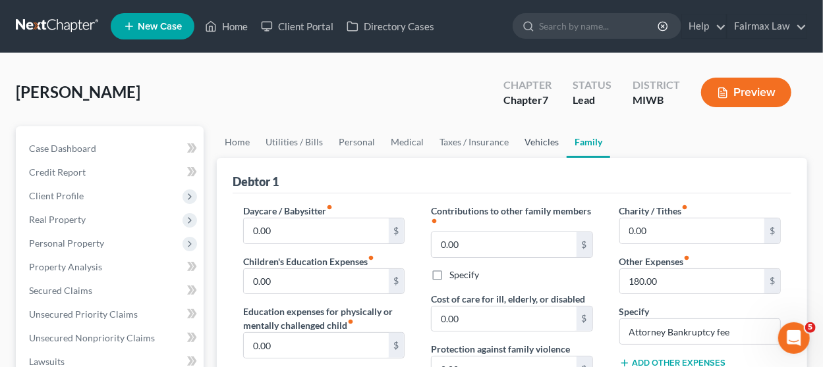
scroll to position [66, 0]
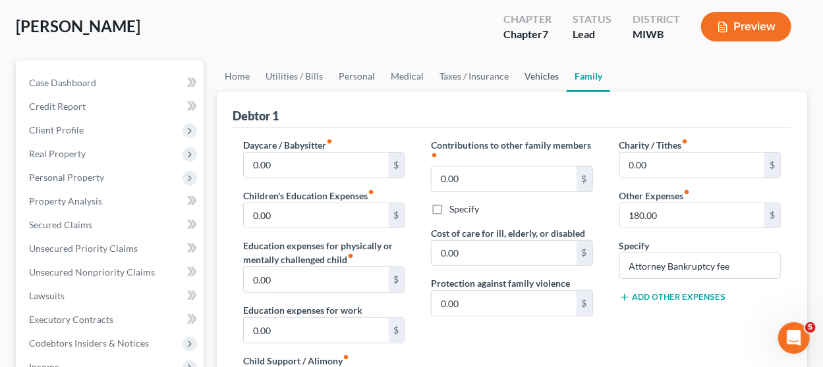
click at [537, 73] on link "Vehicles" at bounding box center [541, 77] width 50 height 32
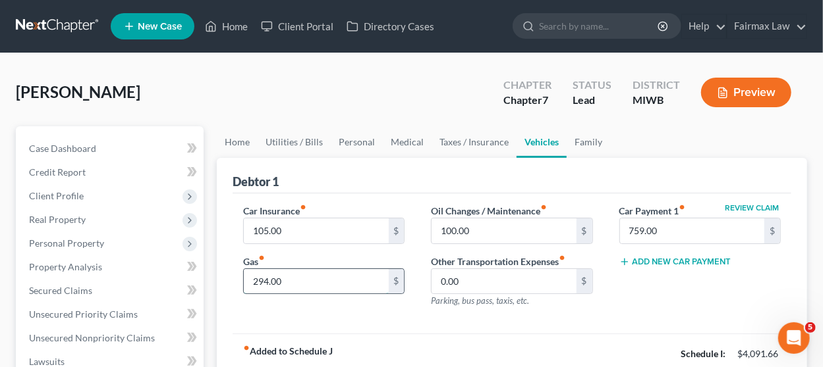
click at [286, 277] on input "294.00" at bounding box center [316, 281] width 144 height 25
type input "400"
click at [404, 144] on link "Medical" at bounding box center [407, 142] width 49 height 32
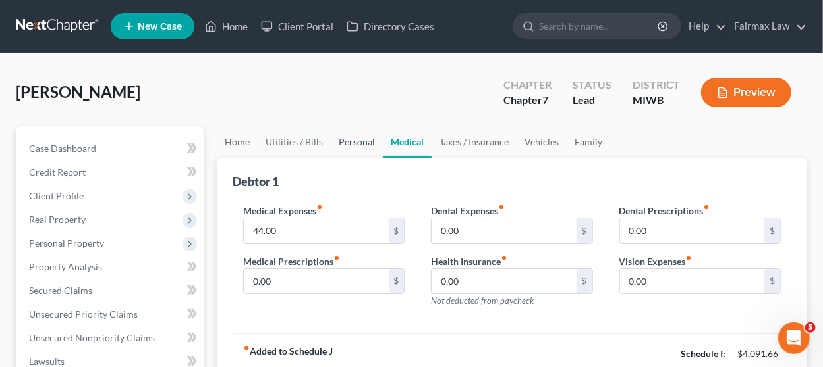
click at [358, 146] on link "Personal" at bounding box center [357, 142] width 52 height 32
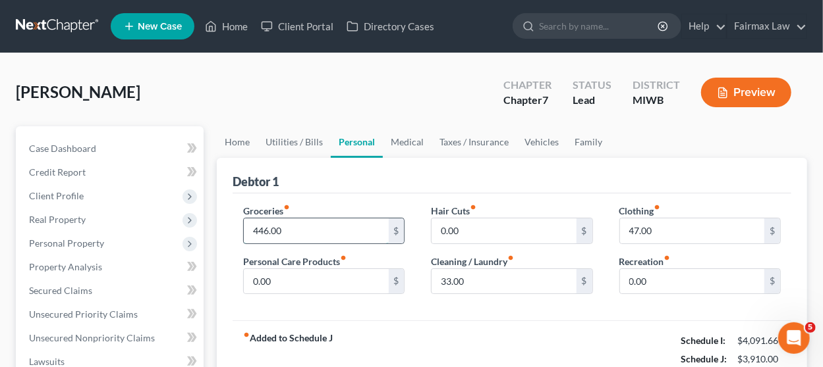
click at [284, 230] on input "446.00" at bounding box center [316, 231] width 144 height 25
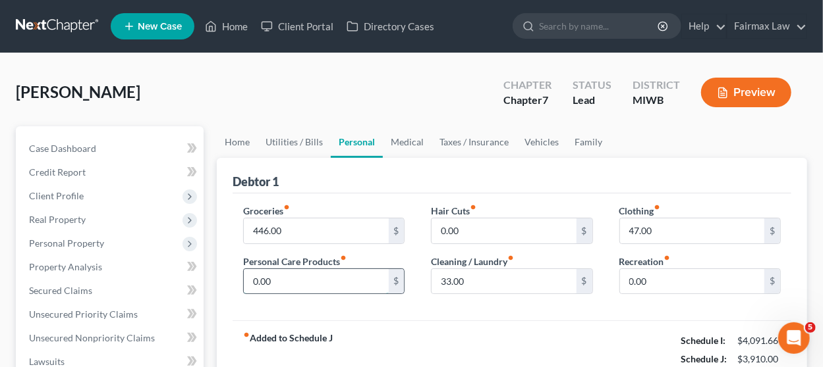
click at [311, 275] on input "0.00" at bounding box center [316, 281] width 144 height 25
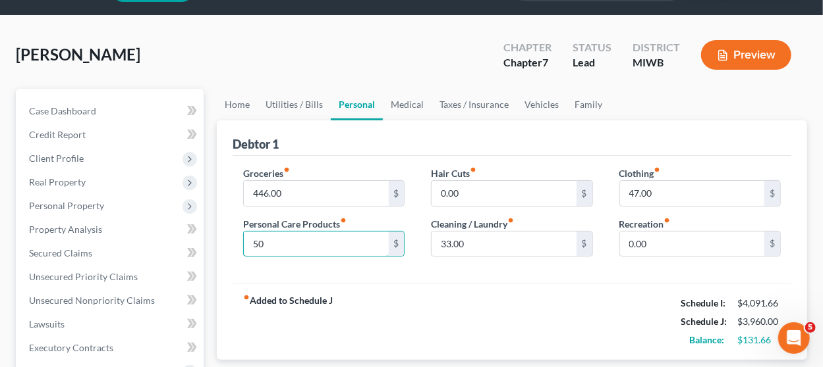
scroll to position [66, 0]
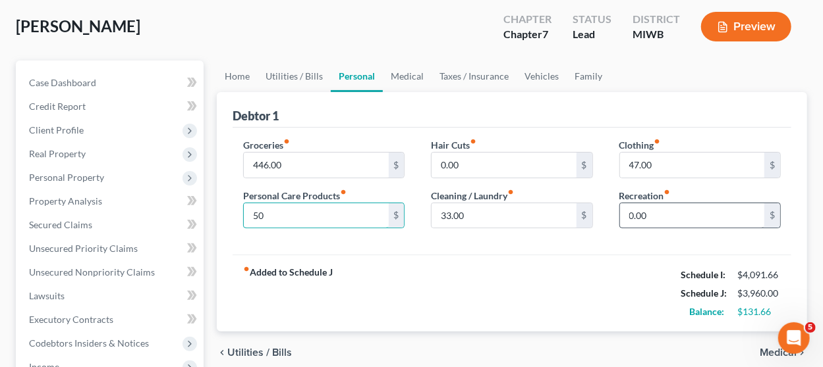
type input "50"
click at [664, 223] on input "0.00" at bounding box center [692, 215] width 144 height 25
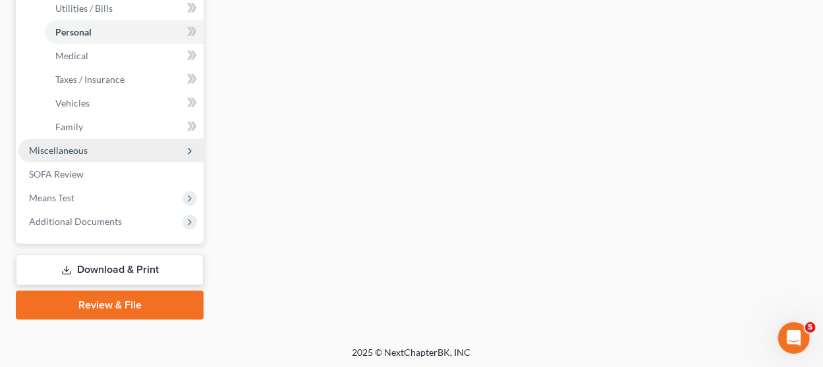
type input "100"
click at [131, 142] on span "Miscellaneous" at bounding box center [110, 151] width 185 height 24
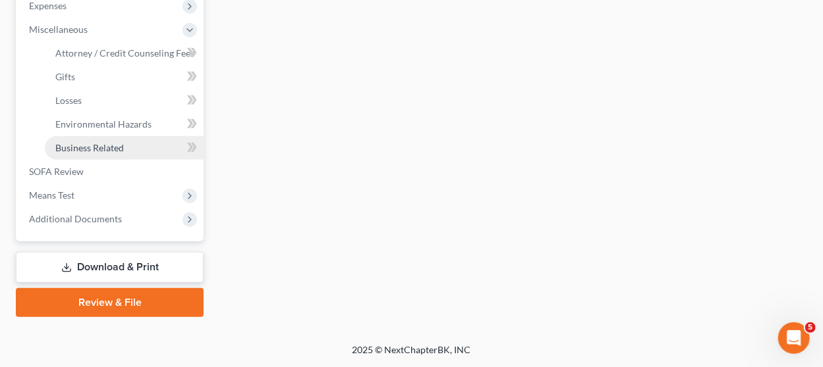
scroll to position [448, 0]
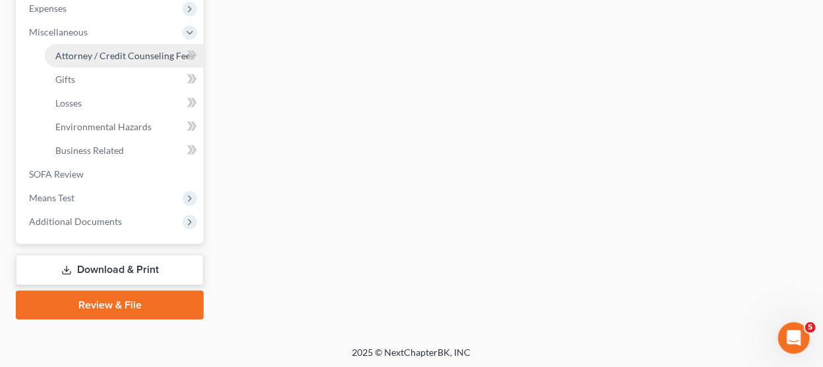
click at [143, 55] on span "Attorney / Credit Counseling Fees" at bounding box center [124, 55] width 139 height 11
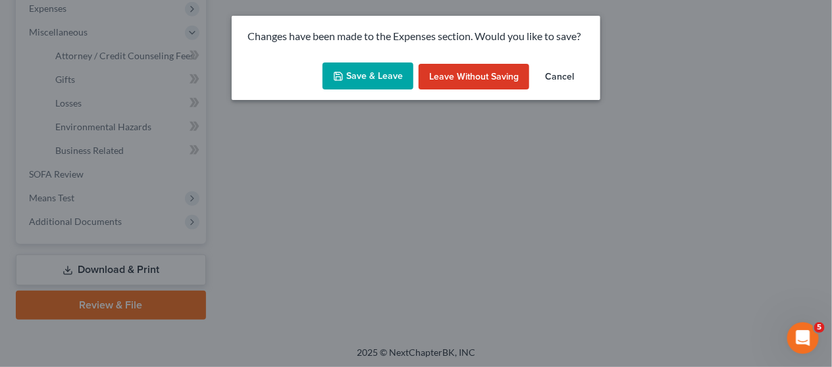
click at [395, 63] on button "Save & Leave" at bounding box center [368, 77] width 91 height 28
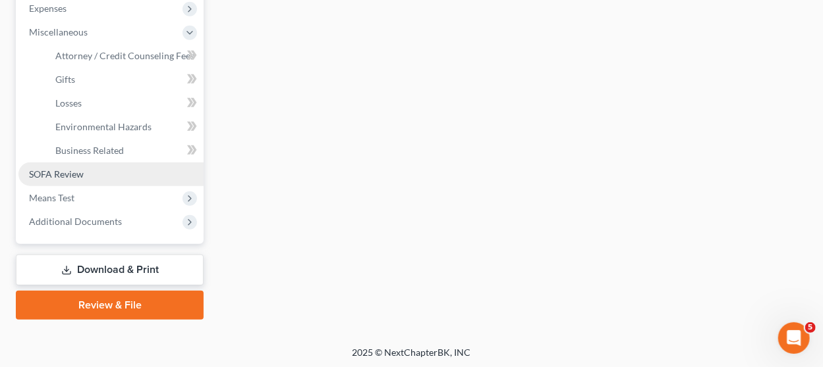
type input "50.00"
type input "100.00"
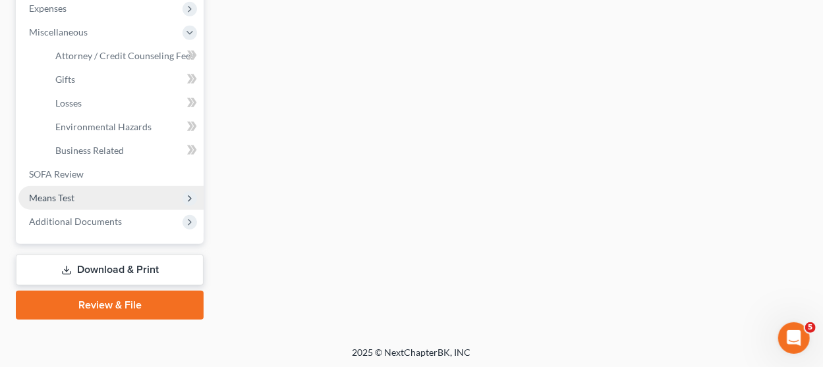
click at [91, 194] on span "Means Test" at bounding box center [110, 198] width 185 height 24
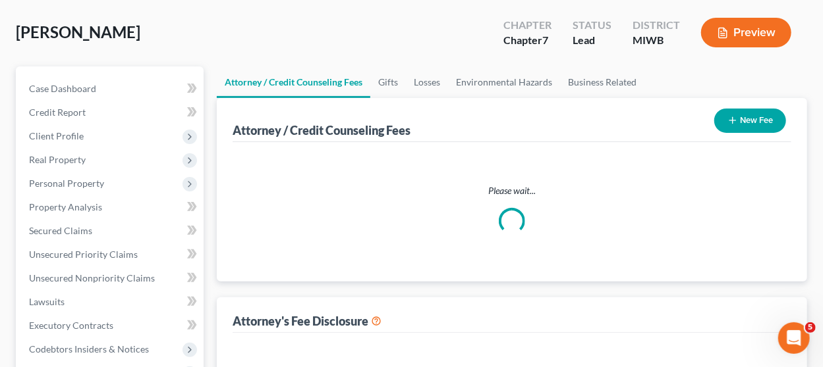
select select "1"
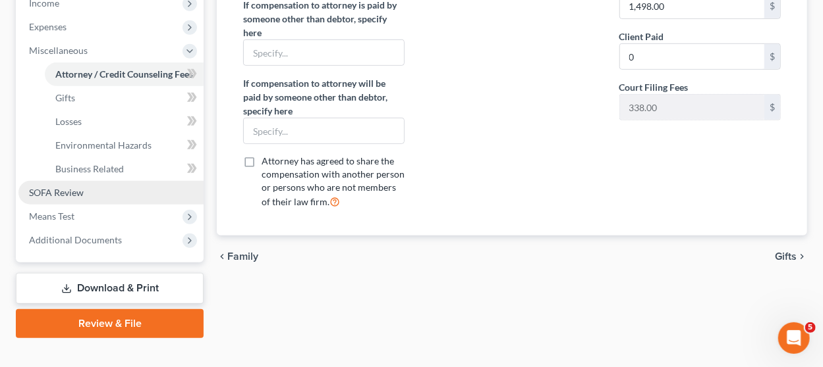
scroll to position [448, 0]
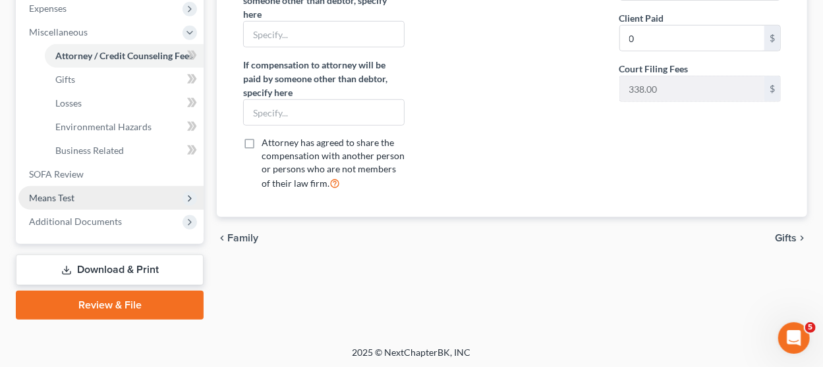
click at [62, 194] on span "Means Test" at bounding box center [51, 197] width 45 height 11
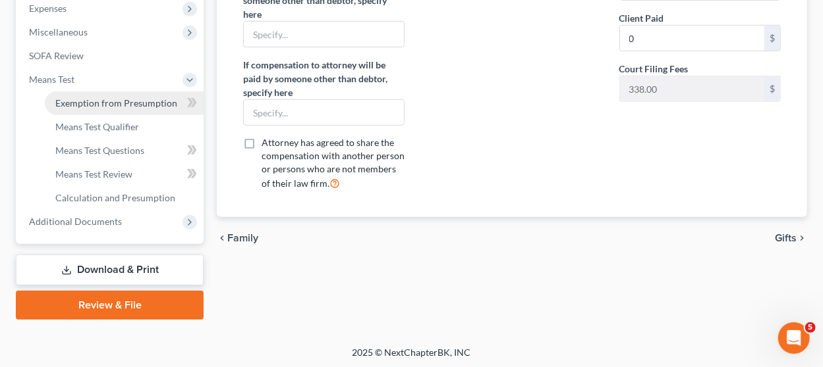
drag, startPoint x: 143, startPoint y: 105, endPoint x: 150, endPoint y: 101, distance: 8.0
click at [144, 105] on span "Exemption from Presumption" at bounding box center [116, 102] width 122 height 11
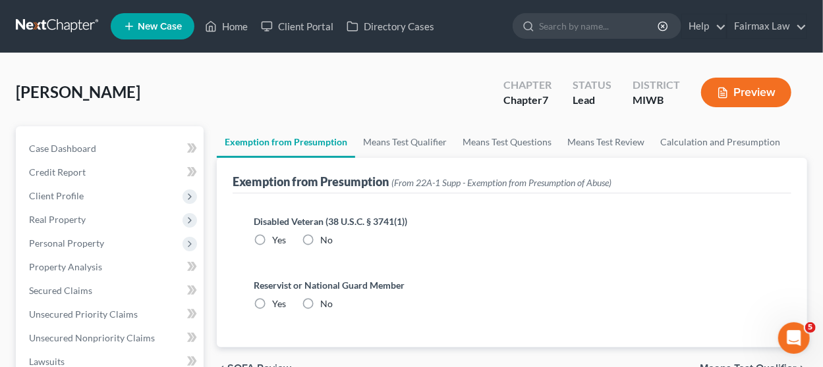
drag, startPoint x: 306, startPoint y: 232, endPoint x: 309, endPoint y: 306, distance: 73.8
click at [320, 234] on label "No" at bounding box center [326, 240] width 13 height 13
click at [325, 234] on input "No" at bounding box center [329, 238] width 9 height 9
radio input "true"
click at [320, 304] on label "No" at bounding box center [326, 304] width 13 height 13
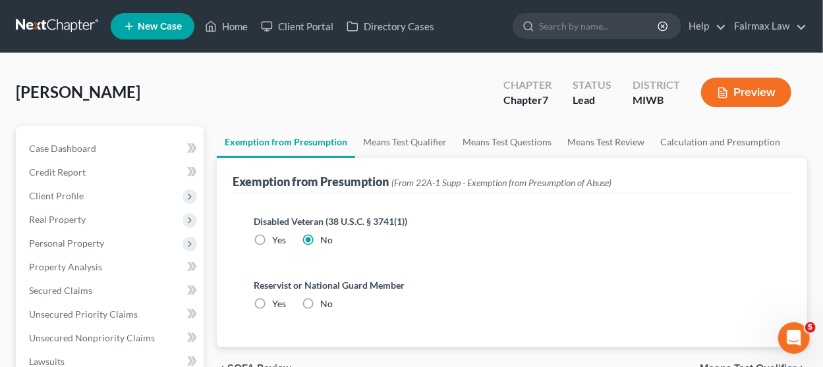
click at [325, 304] on input "No" at bounding box center [329, 302] width 9 height 9
radio input "true"
click at [368, 141] on link "Means Test Qualifier" at bounding box center [404, 142] width 99 height 32
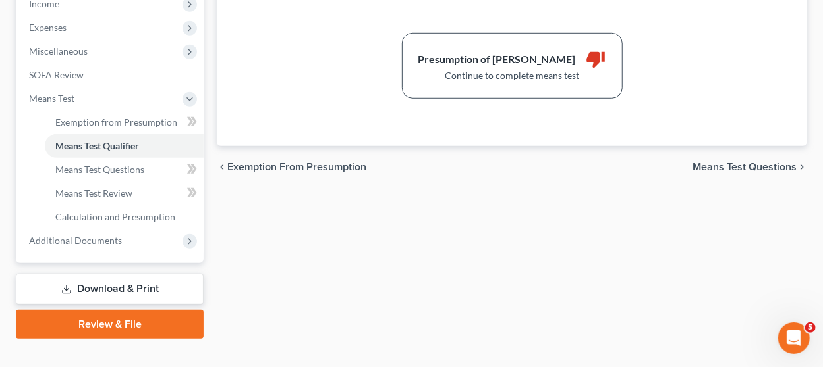
scroll to position [448, 0]
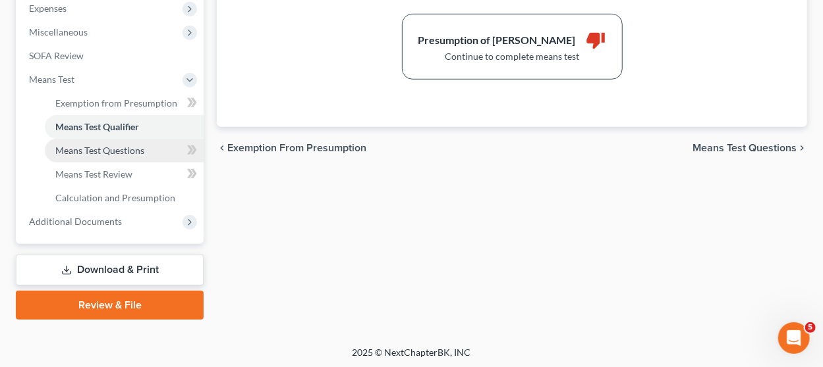
click at [107, 148] on span "Means Test Questions" at bounding box center [99, 150] width 89 height 11
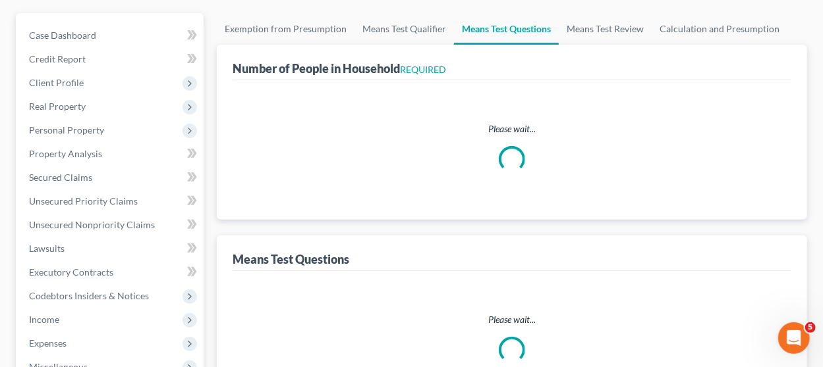
scroll to position [15, 0]
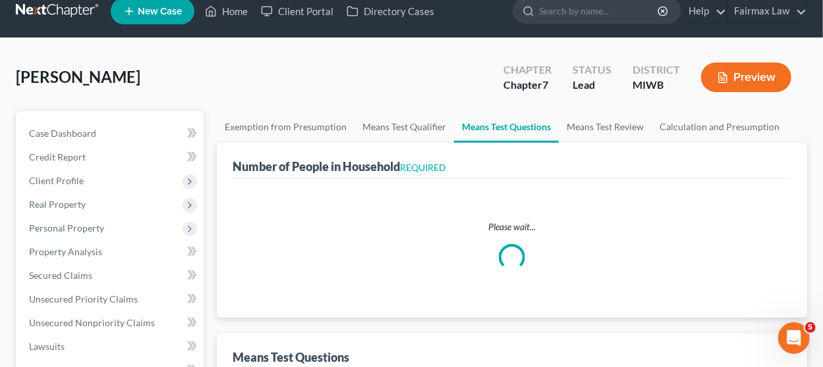
select select "1"
select select "60"
select select "1"
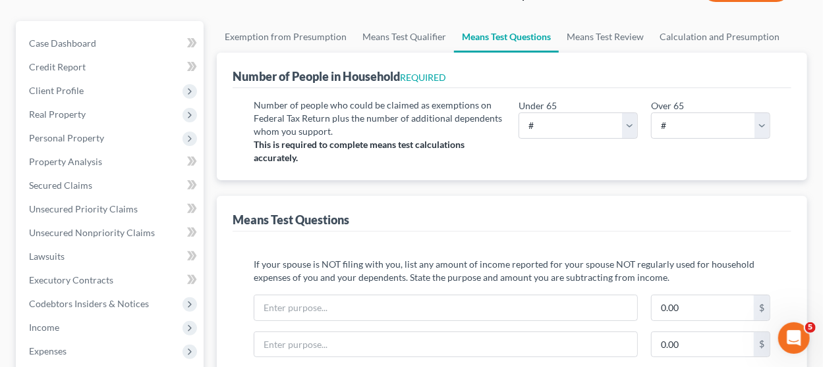
scroll to position [132, 0]
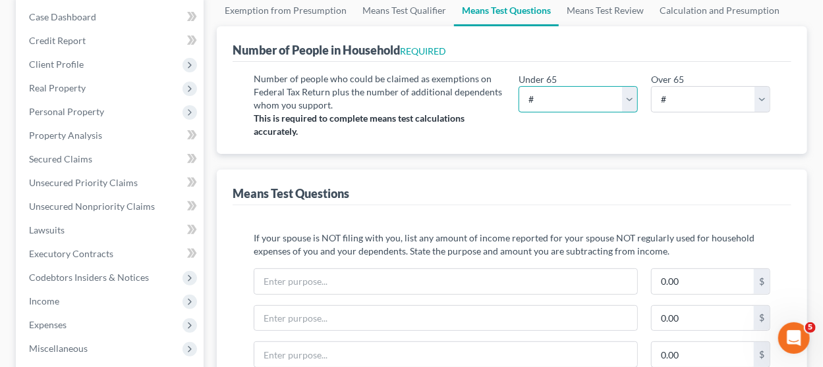
click at [581, 98] on select "# 0 1 2 3 4 5 6 7 8 9 10" at bounding box center [577, 99] width 119 height 26
select select "1"
click at [518, 86] on select "# 0 1 2 3 4 5 6 7 8 9 10" at bounding box center [577, 99] width 119 height 26
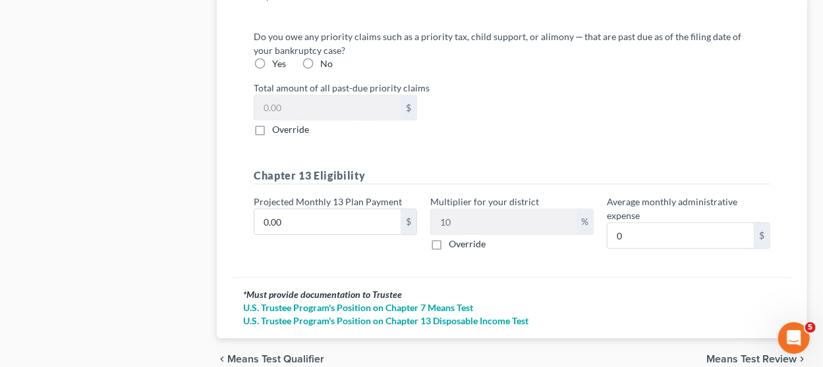
scroll to position [1581, 0]
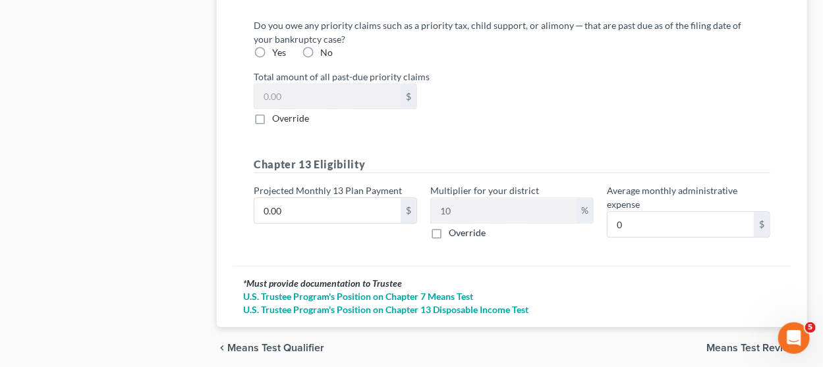
click at [320, 59] on label "No" at bounding box center [326, 52] width 13 height 13
click at [325, 55] on input "No" at bounding box center [329, 50] width 9 height 9
radio input "true"
click at [344, 213] on input "0.00" at bounding box center [327, 210] width 146 height 25
type input "5"
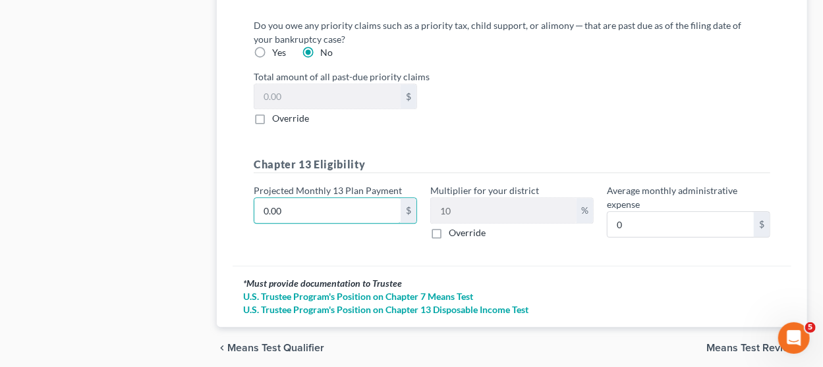
type input "0.50"
type input "50"
type input "5.00"
type input "500"
type input "50.00"
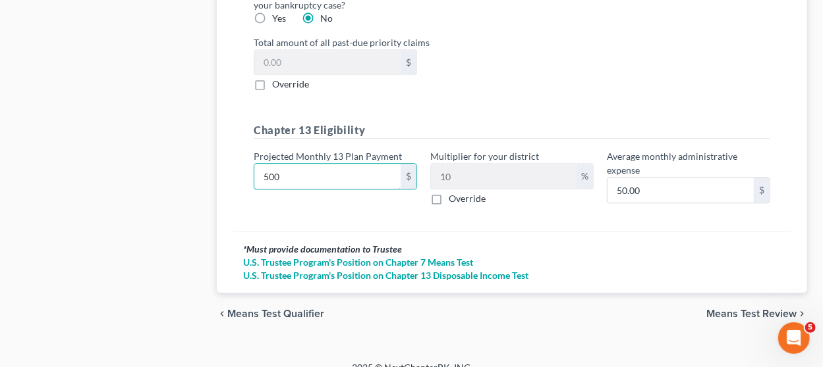
scroll to position [1633, 0]
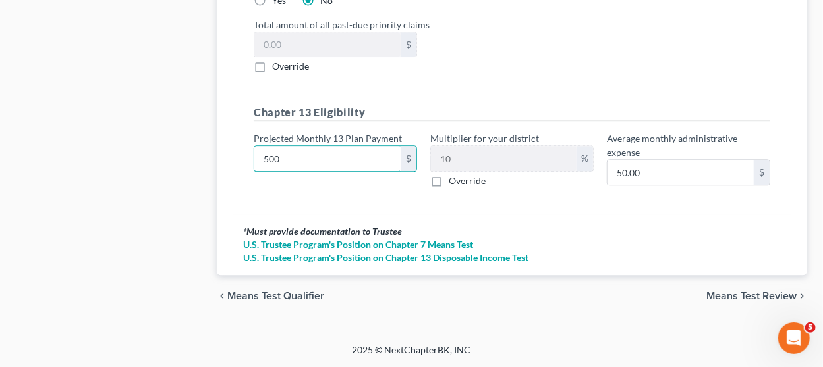
type input "500"
click at [723, 297] on span "Means Test Review" at bounding box center [751, 296] width 90 height 11
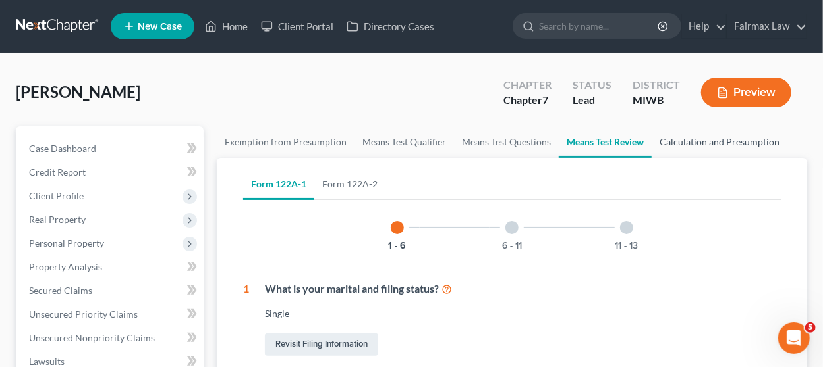
click at [693, 143] on link "Calculation and Presumption" at bounding box center [719, 142] width 136 height 32
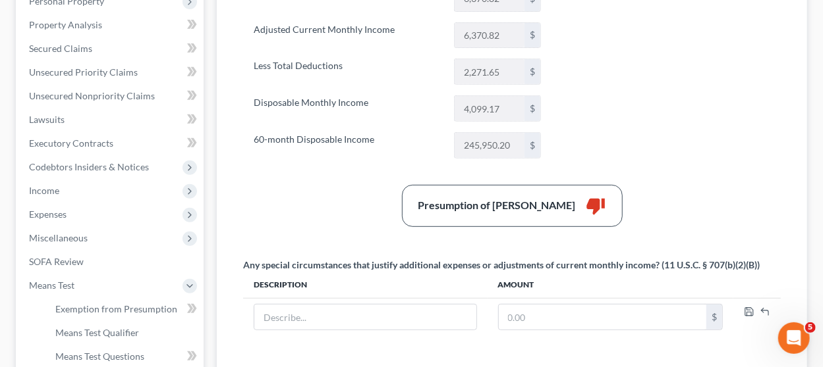
scroll to position [263, 0]
